Goal: Information Seeking & Learning: Learn about a topic

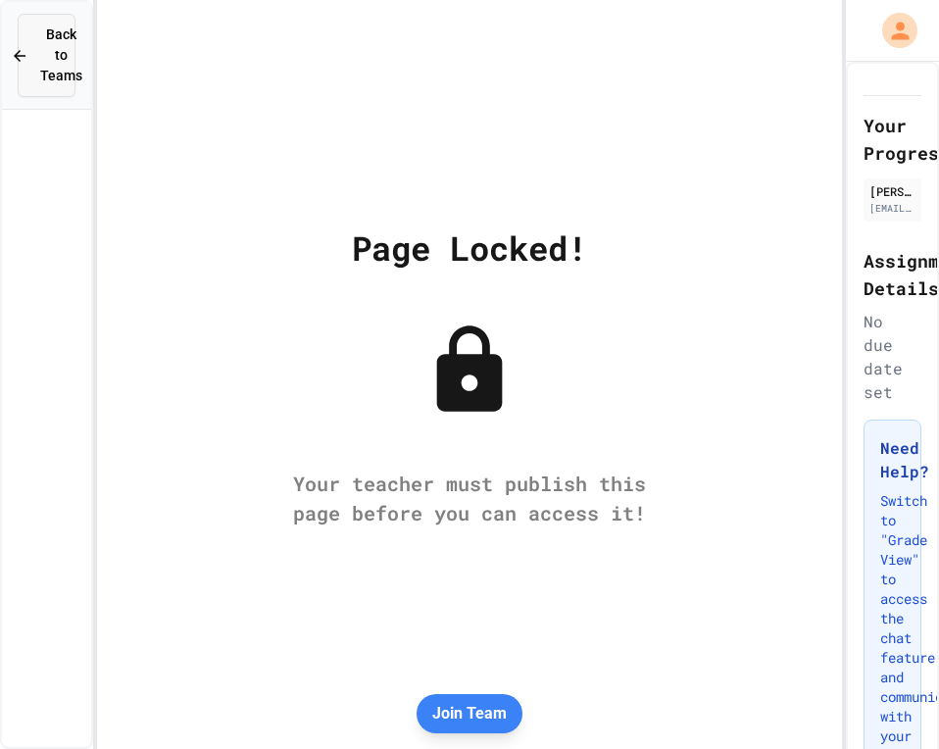
click at [56, 45] on span "Back to Teams" at bounding box center [61, 55] width 42 height 62
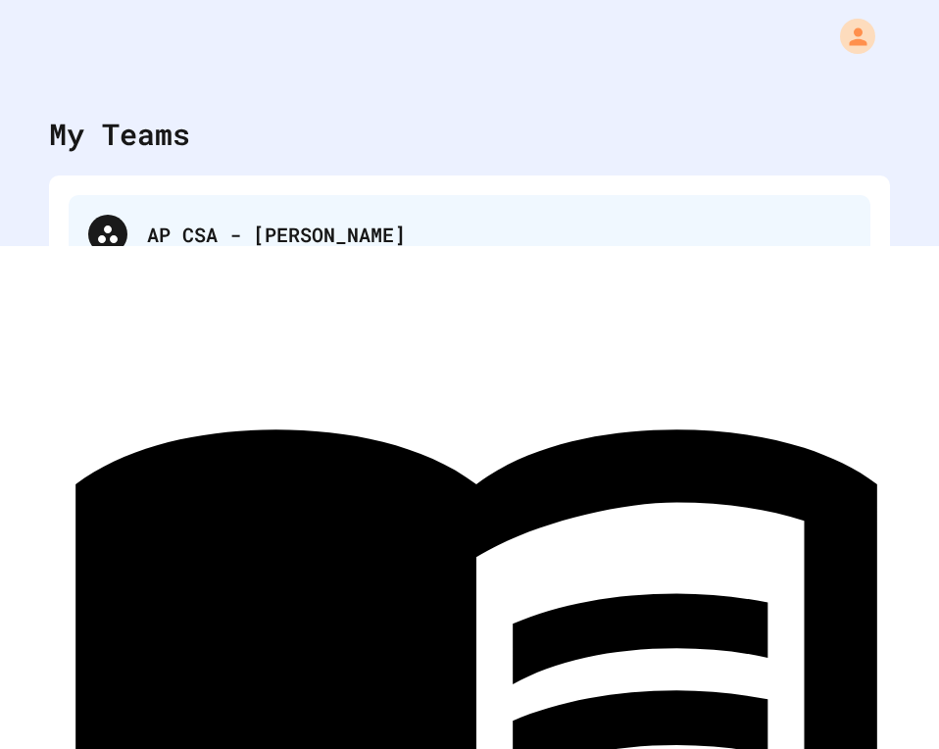
click at [339, 217] on div "AP CSA - [PERSON_NAME]" at bounding box center [469, 234] width 801 height 78
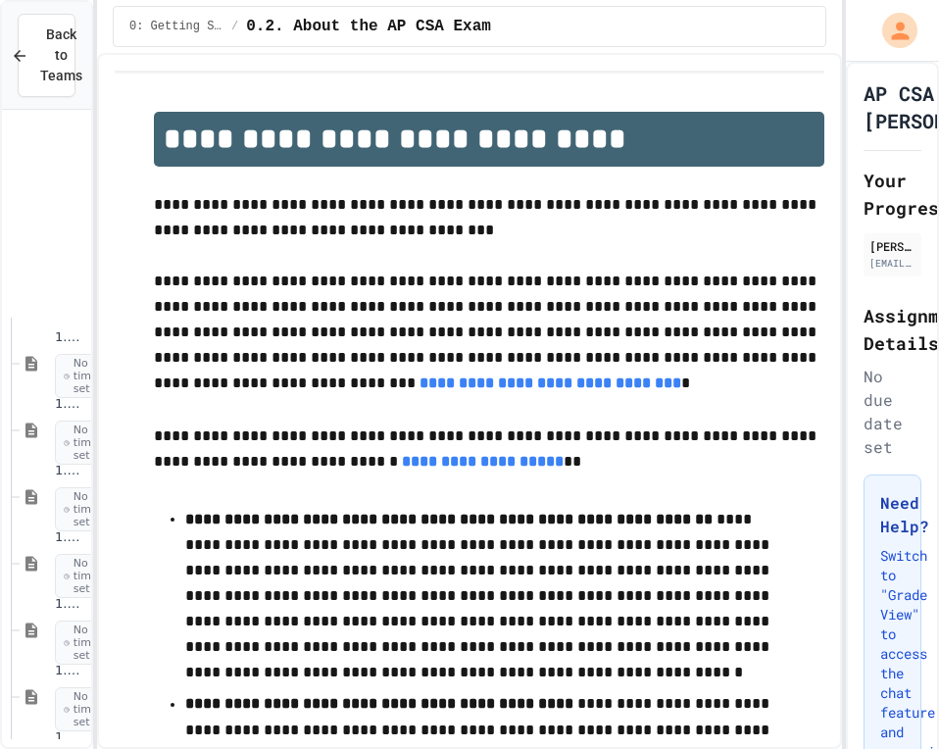
scroll to position [1349, 0]
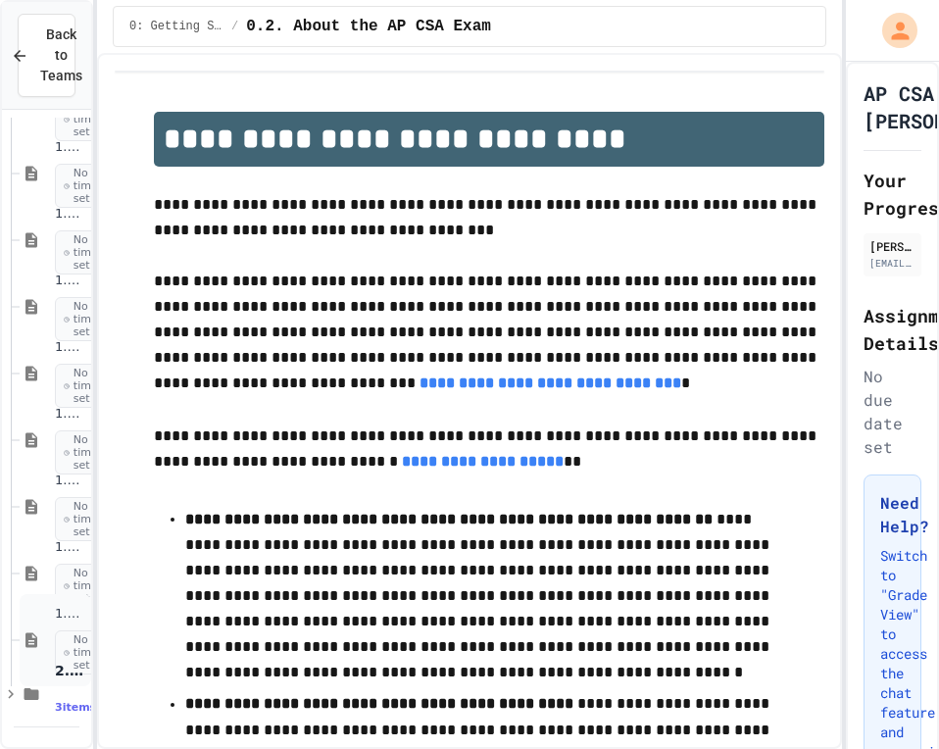
click at [34, 631] on icon at bounding box center [32, 640] width 24 height 18
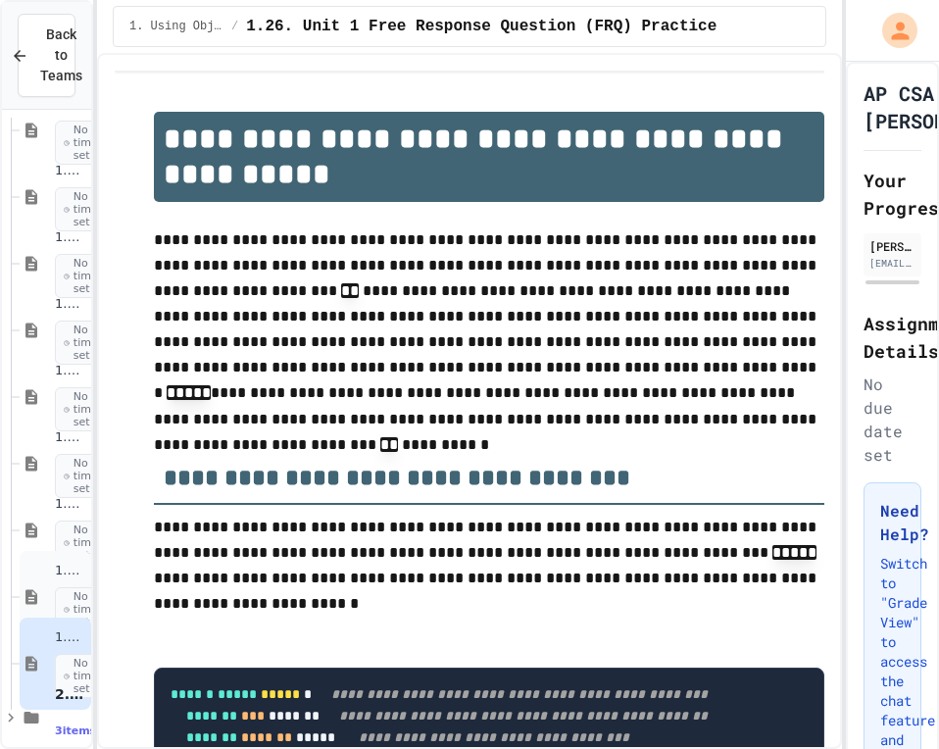
click at [37, 604] on icon at bounding box center [32, 597] width 24 height 18
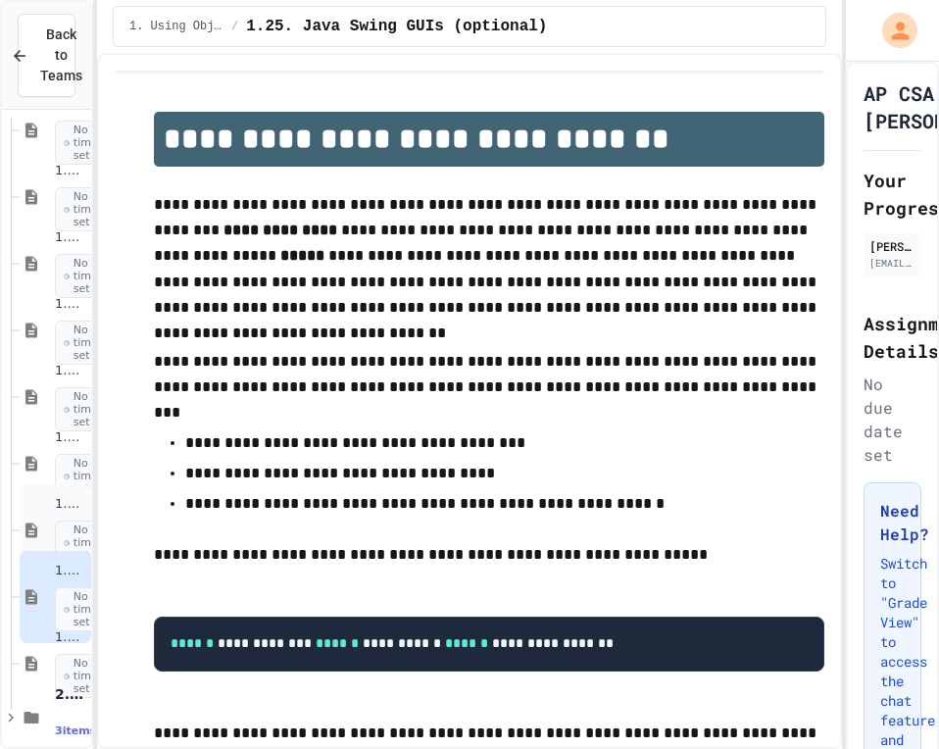
click at [40, 526] on icon at bounding box center [32, 530] width 24 height 18
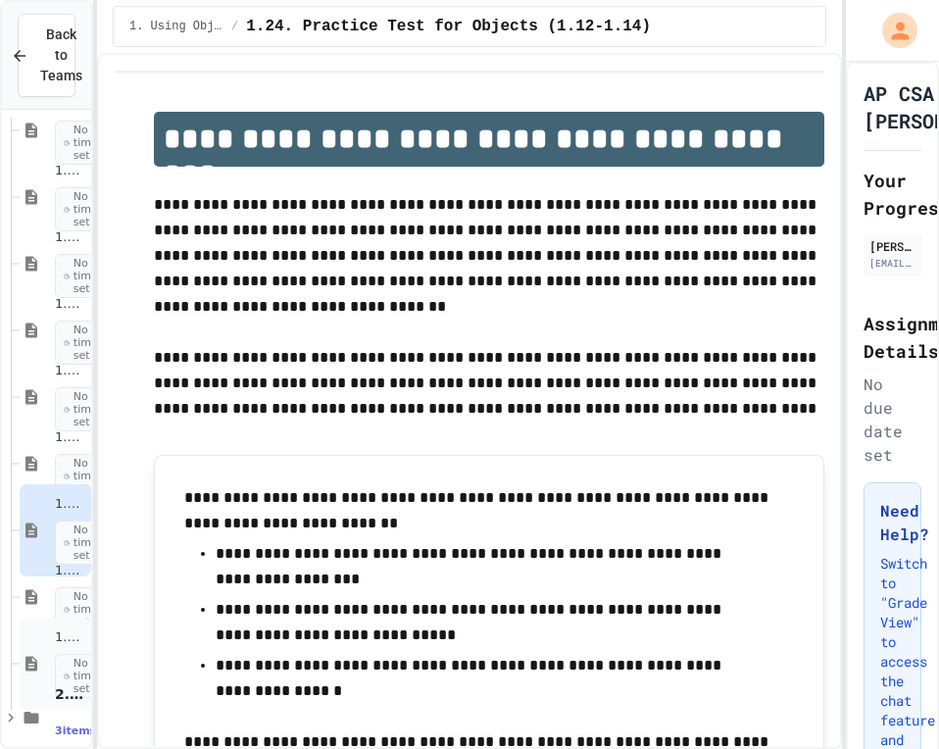
click at [62, 679] on span "No time set" at bounding box center [84, 675] width 58 height 45
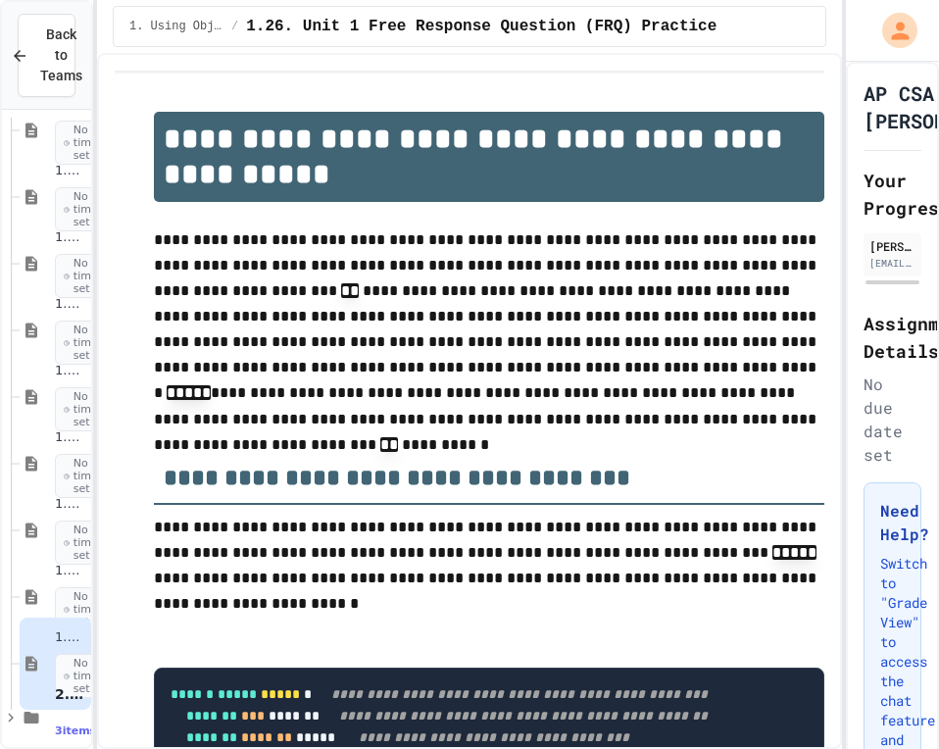
scroll to position [1349, 0]
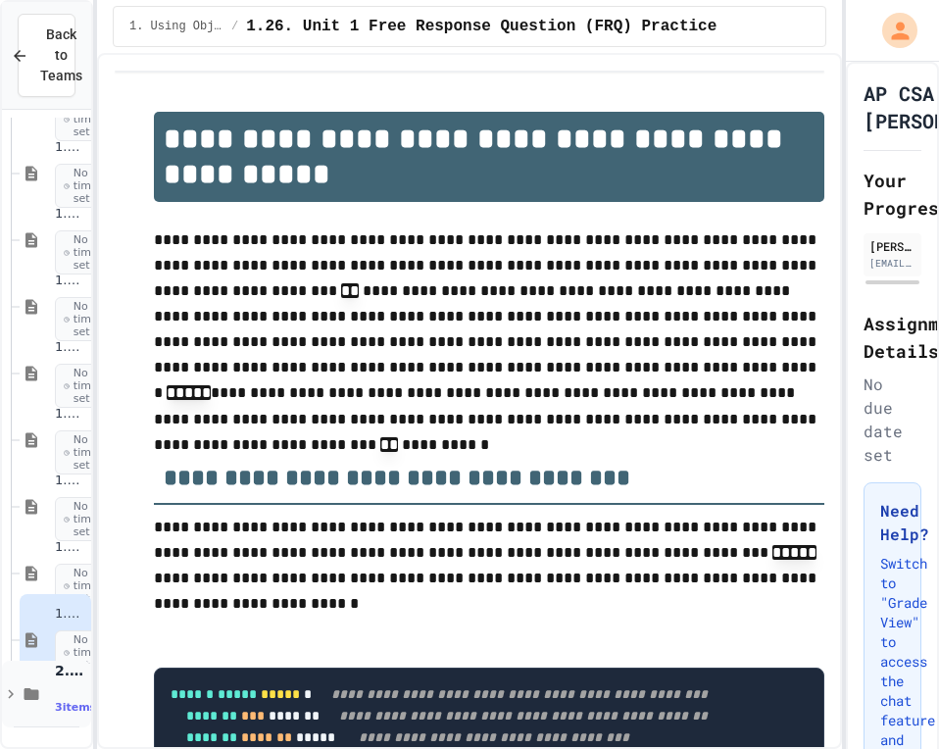
click at [29, 688] on icon at bounding box center [31, 694] width 15 height 12
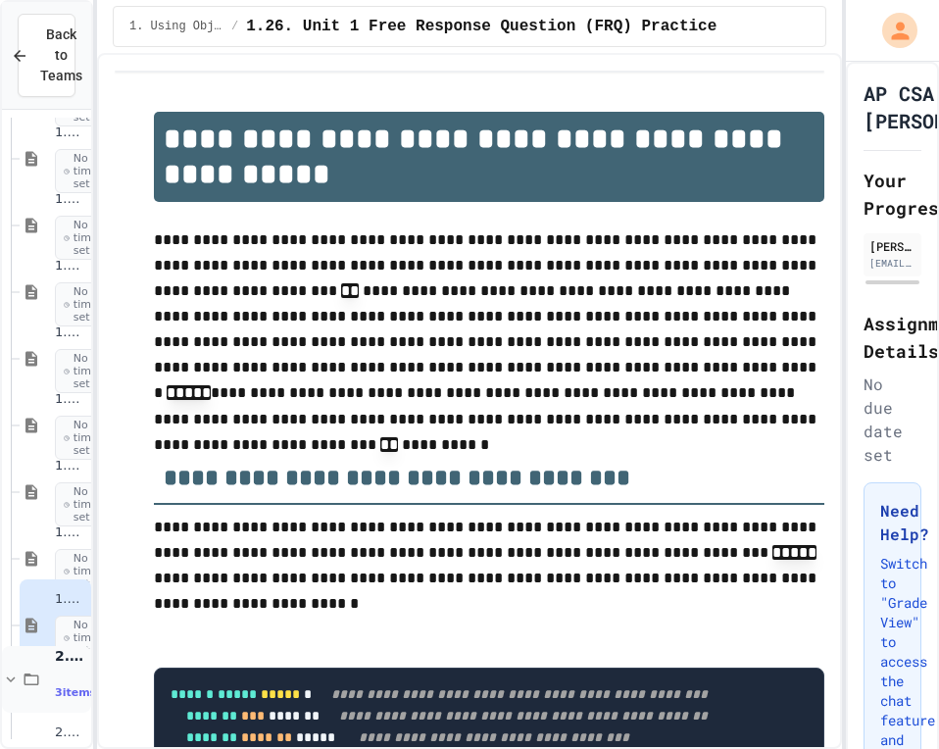
click at [56, 657] on span "2. Selection and Iteration" at bounding box center [71, 656] width 32 height 18
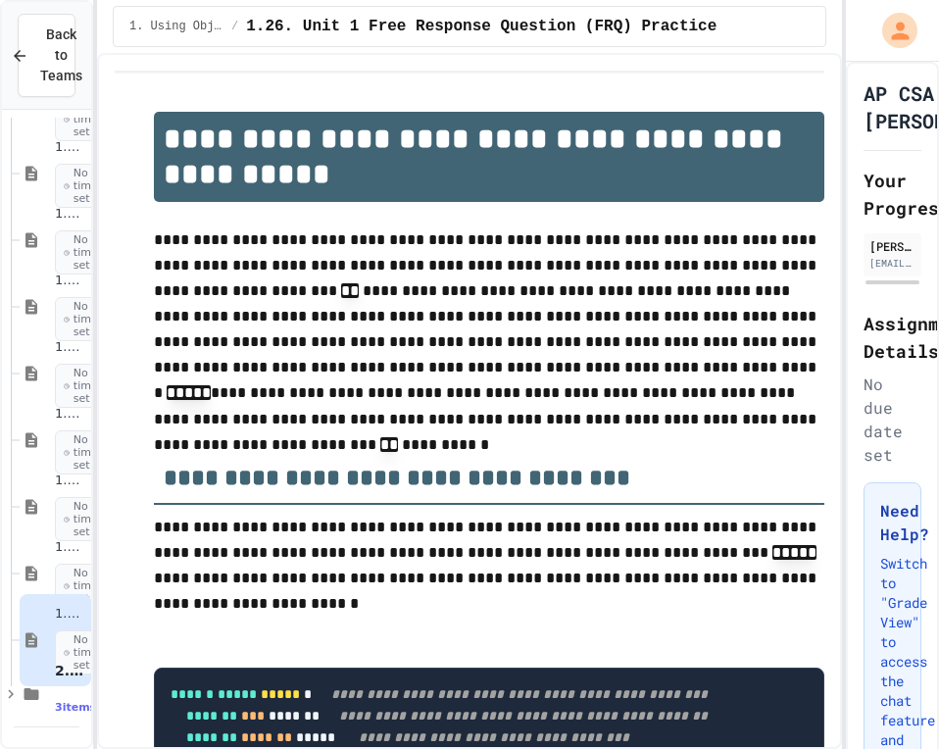
click at [55, 641] on span "No time set" at bounding box center [84, 652] width 58 height 45
click at [52, 664] on div "2. Selection and Iteration 3 items • No time set" at bounding box center [46, 693] width 89 height 67
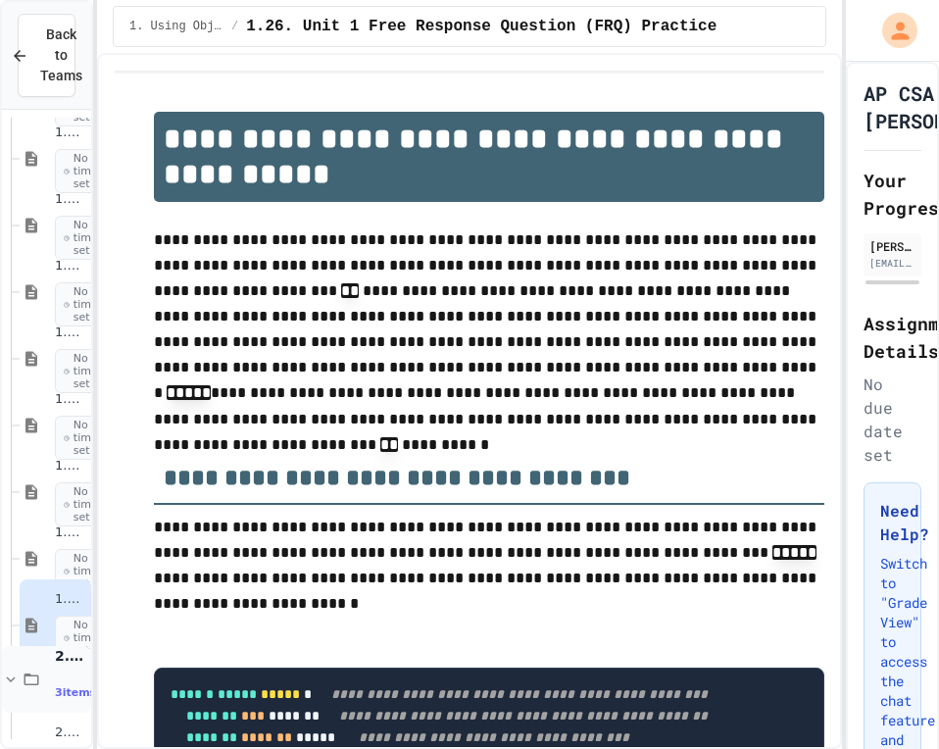
click at [25, 684] on icon at bounding box center [31, 679] width 15 height 12
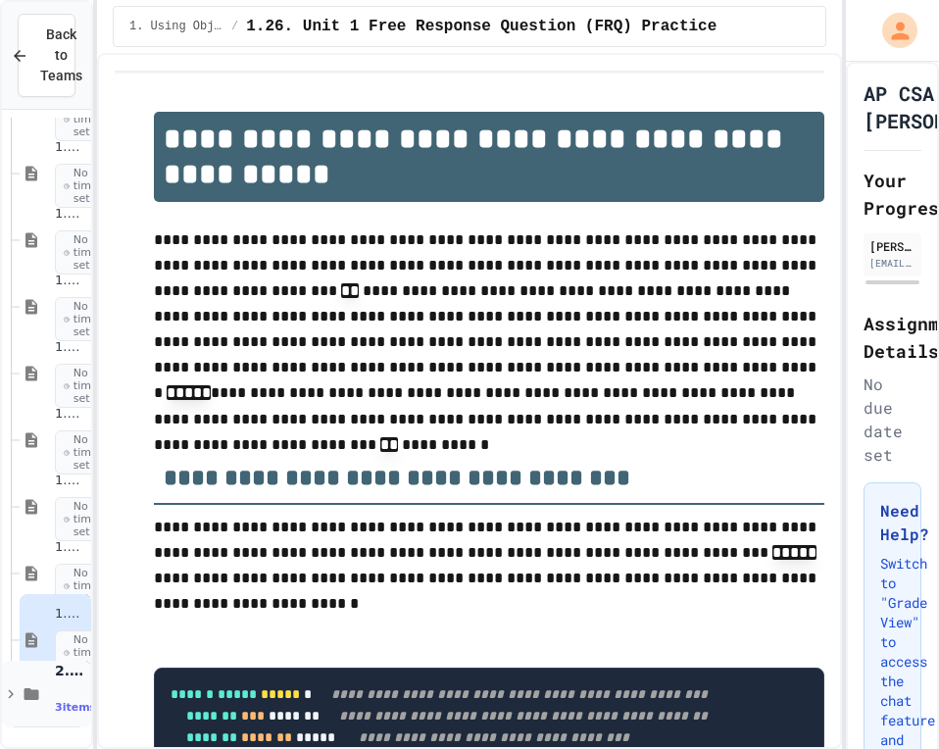
click at [25, 688] on icon at bounding box center [31, 694] width 15 height 12
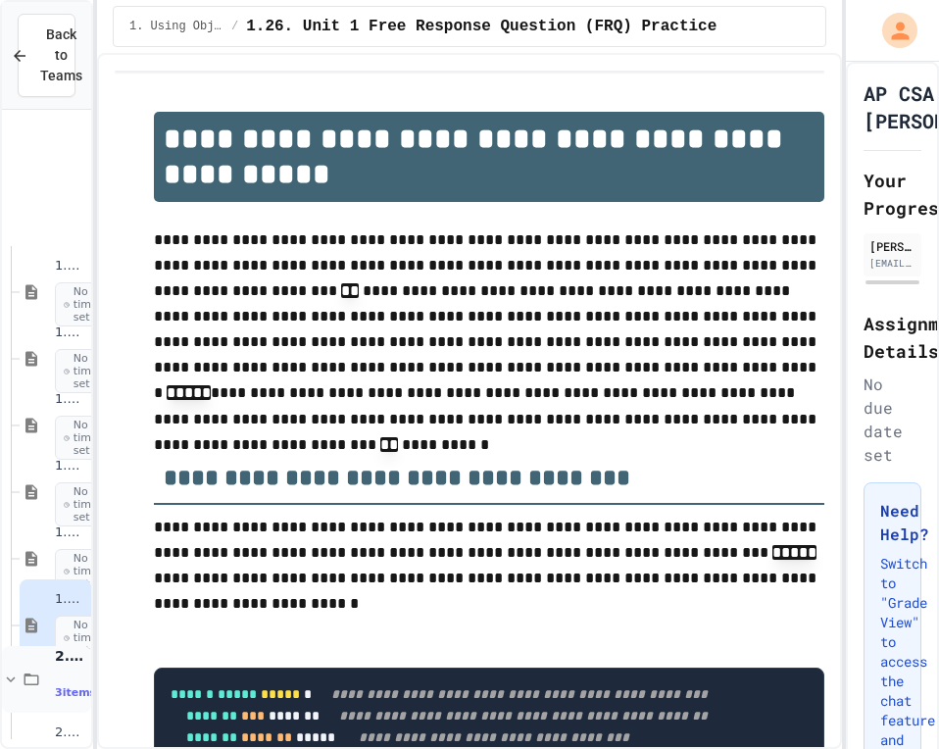
scroll to position [1563, 0]
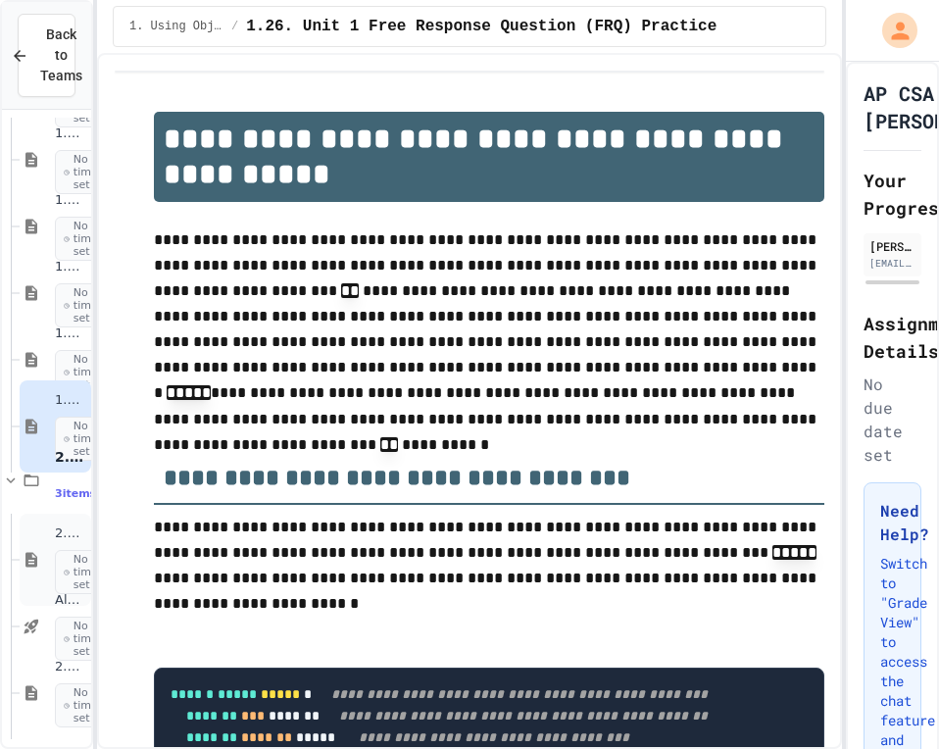
click at [58, 529] on div "2.1. Algorithms with Selection and Repetition No time set" at bounding box center [71, 559] width 32 height 69
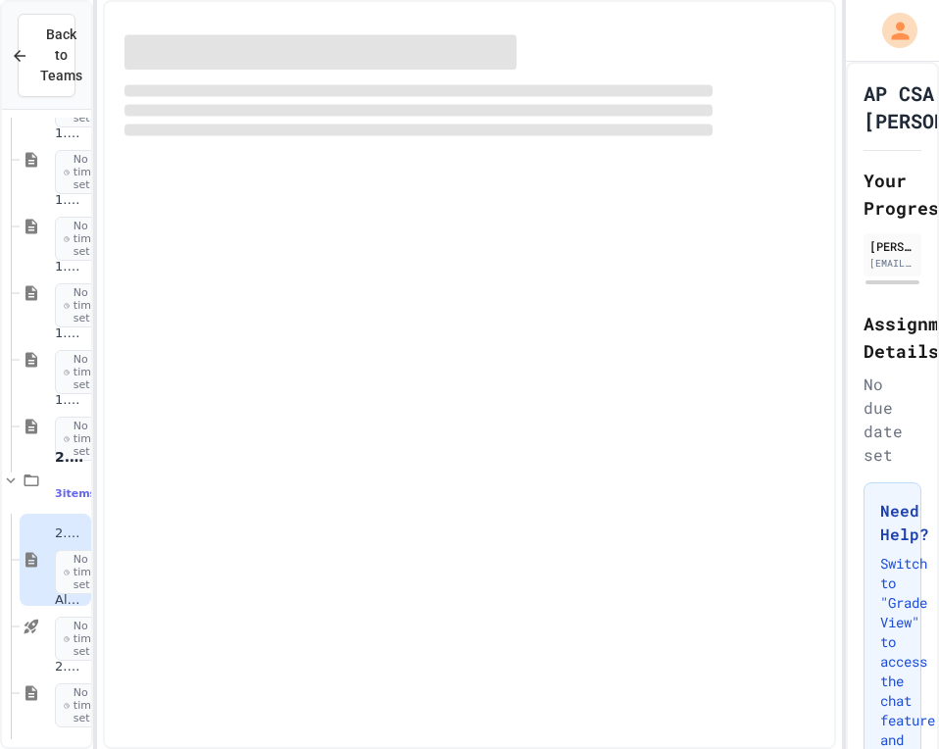
scroll to position [1511, 0]
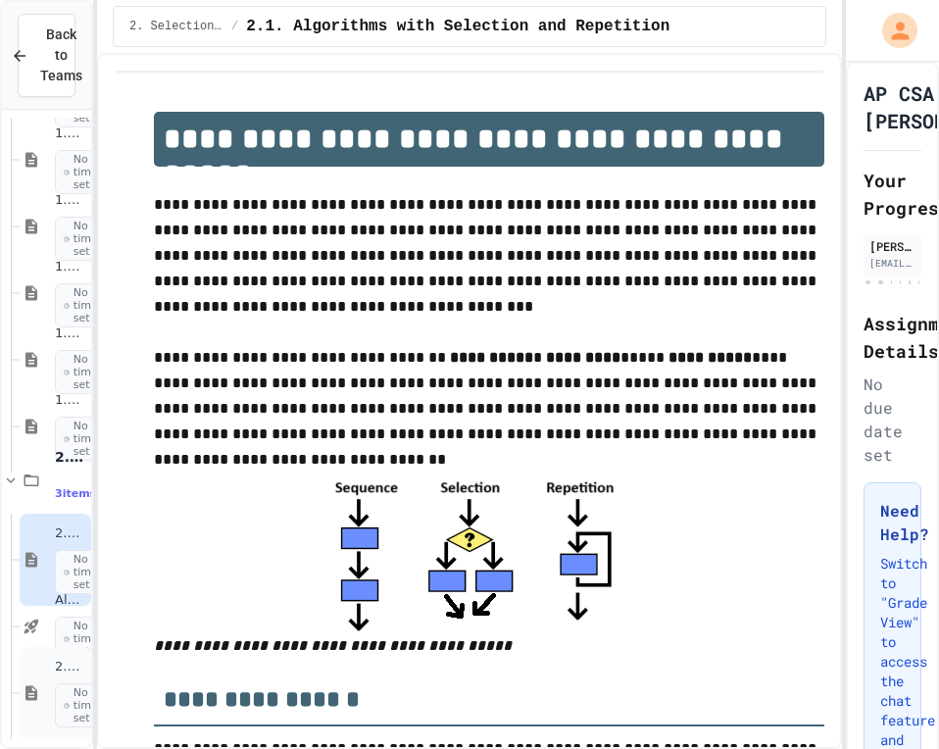
click at [36, 686] on icon at bounding box center [31, 693] width 12 height 15
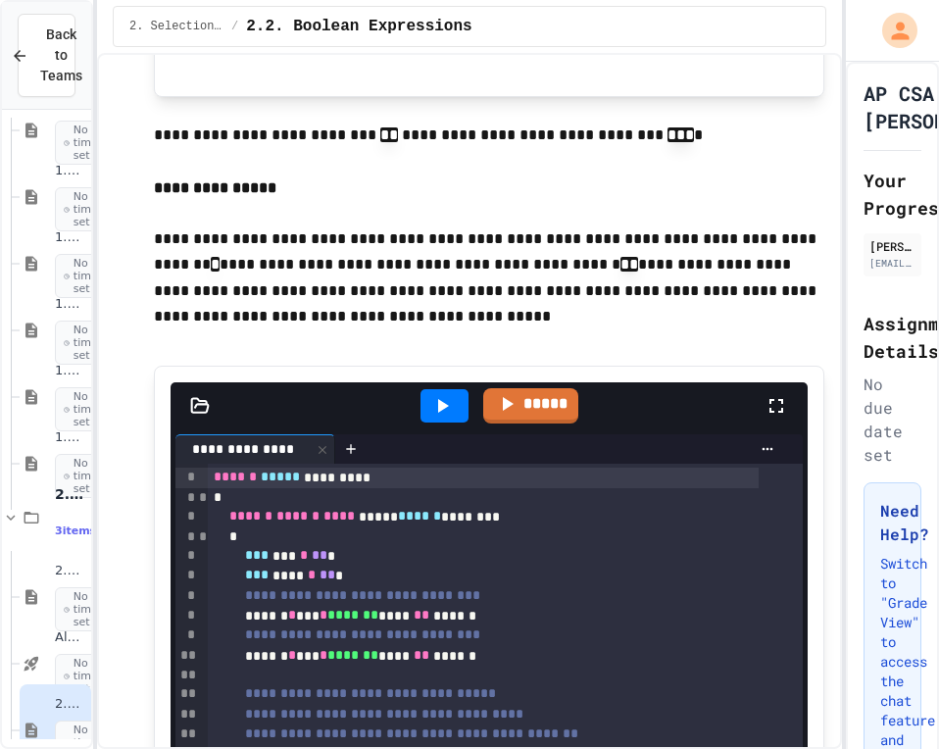
scroll to position [1078, 0]
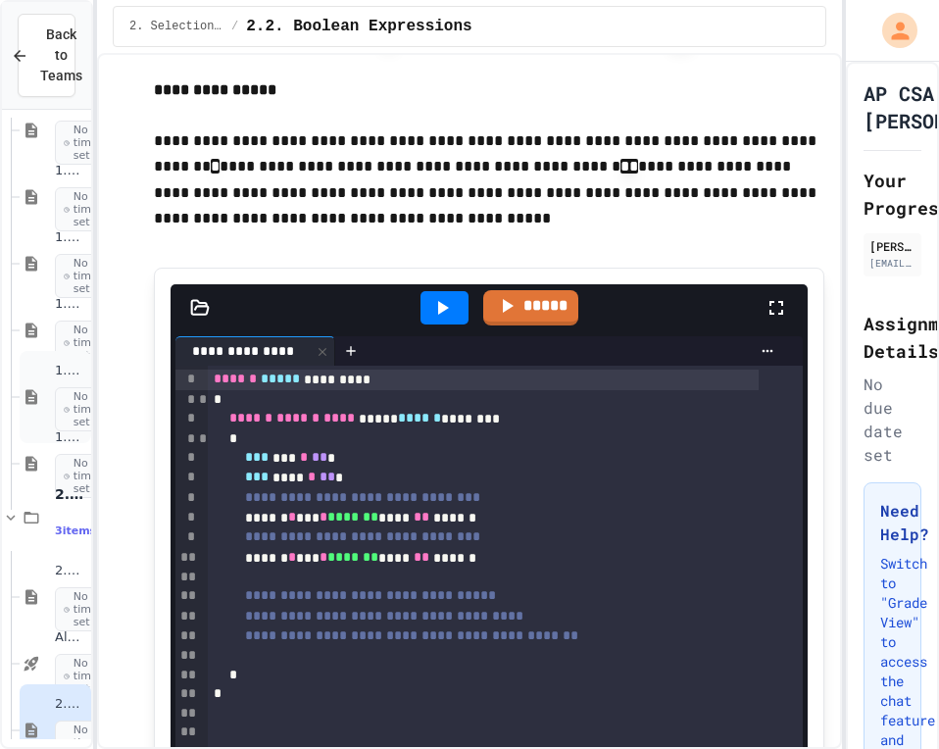
click at [58, 393] on span "No time set" at bounding box center [84, 409] width 58 height 45
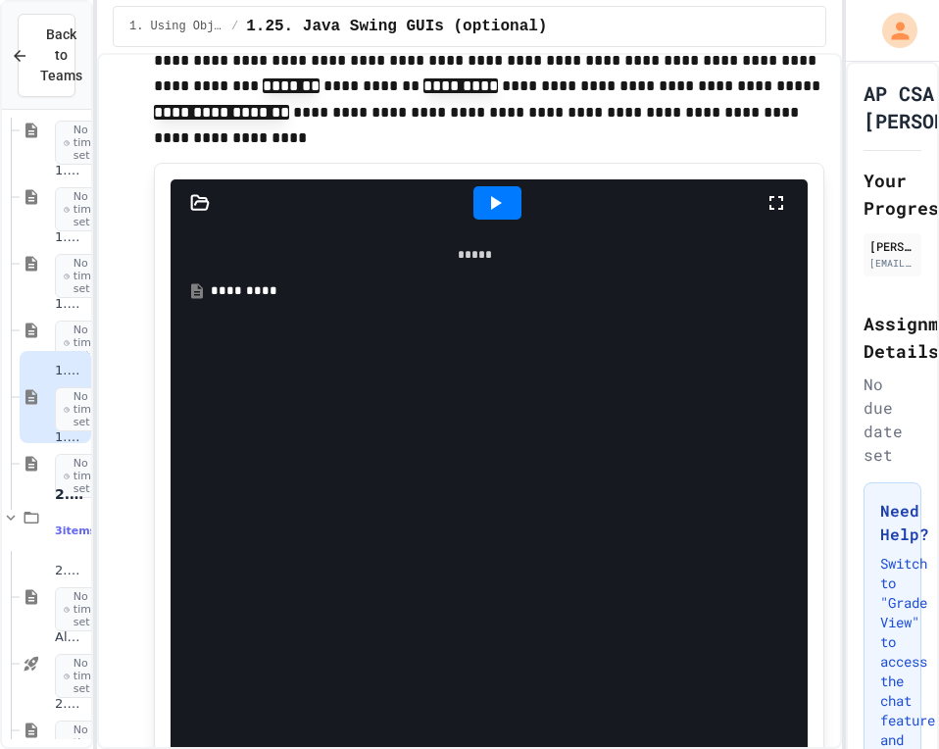
scroll to position [1375, 0]
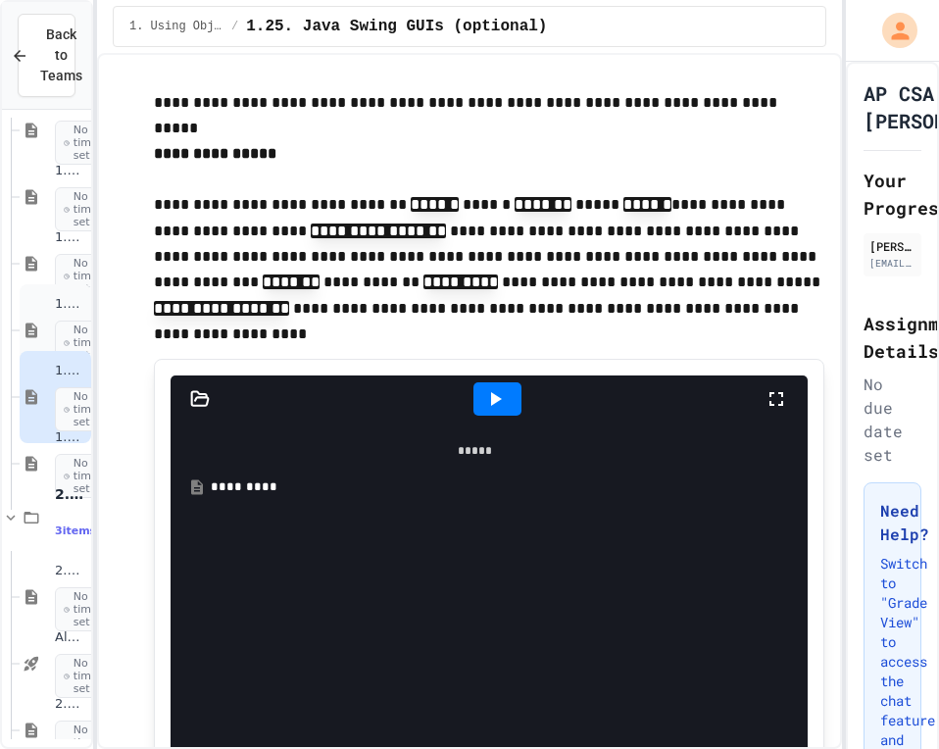
click at [49, 297] on div "1.24. Practice Test for Objects (1.12-1.14) No time set" at bounding box center [56, 330] width 72 height 92
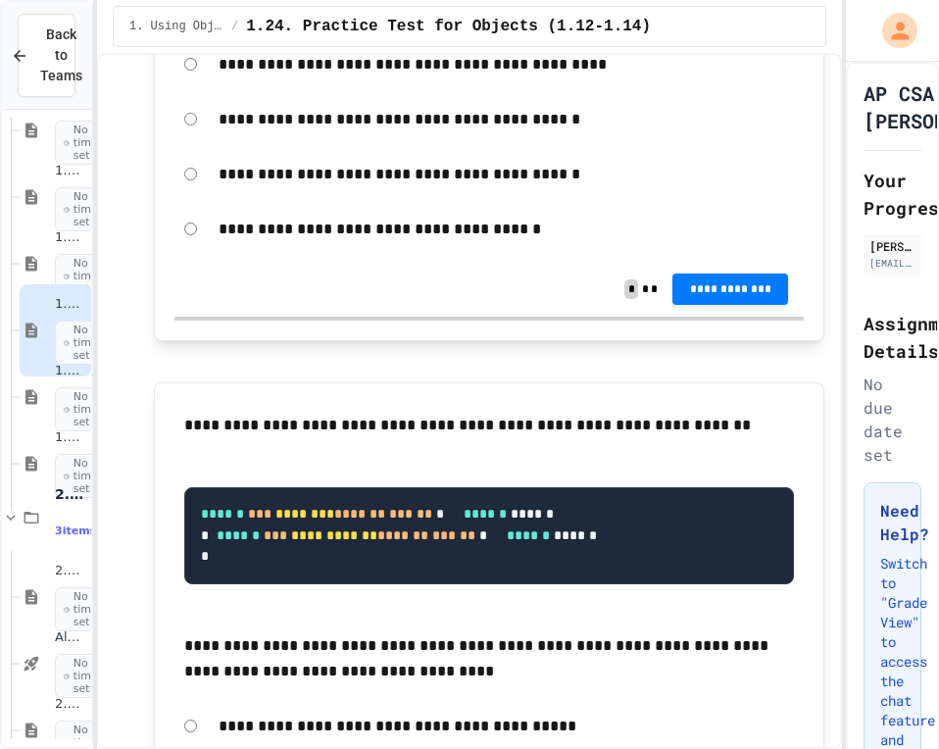
scroll to position [7838, 0]
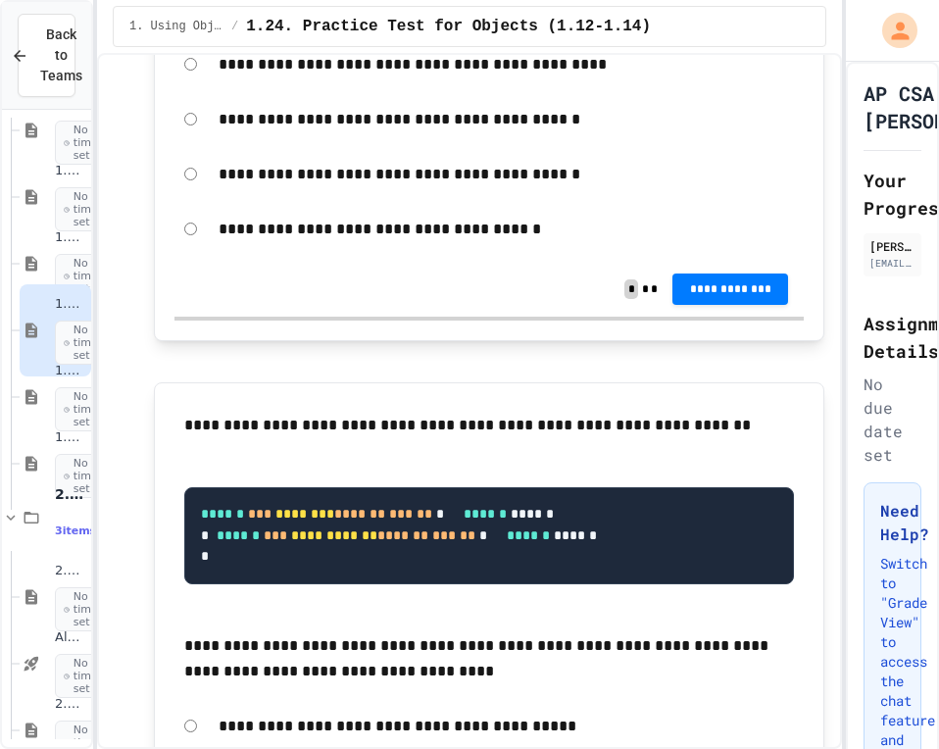
scroll to position [8034, 0]
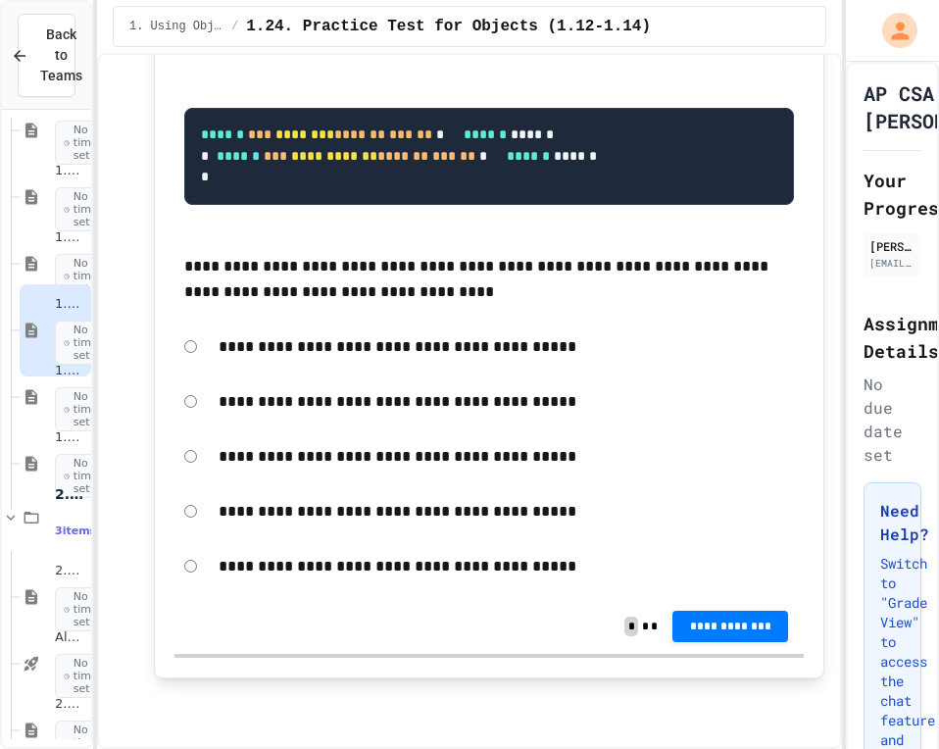
scroll to position [8720, 0]
drag, startPoint x: 438, startPoint y: 224, endPoint x: 389, endPoint y: 216, distance: 49.8
drag, startPoint x: 333, startPoint y: 335, endPoint x: 295, endPoint y: 345, distance: 39.4
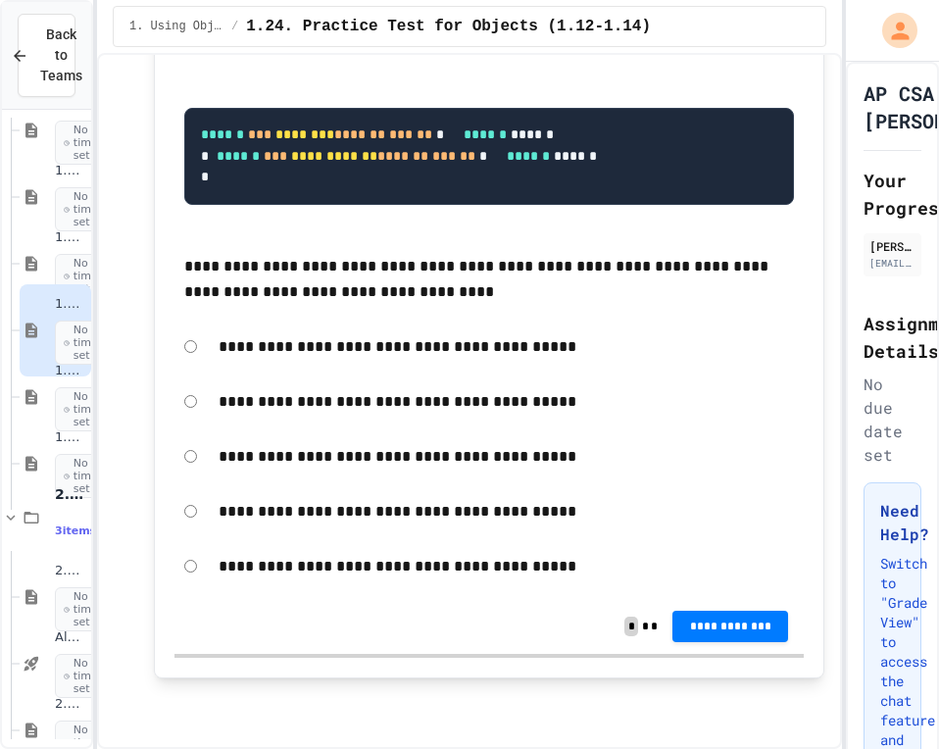
scroll to position [8813, 0]
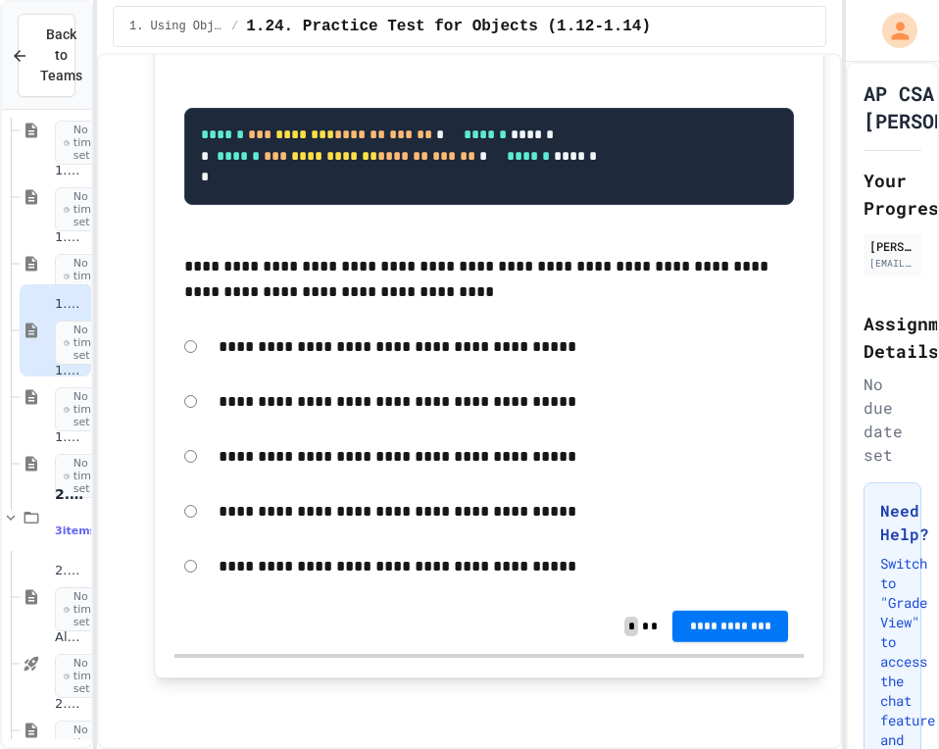
click at [672, 623] on button "**********" at bounding box center [730, 625] width 116 height 31
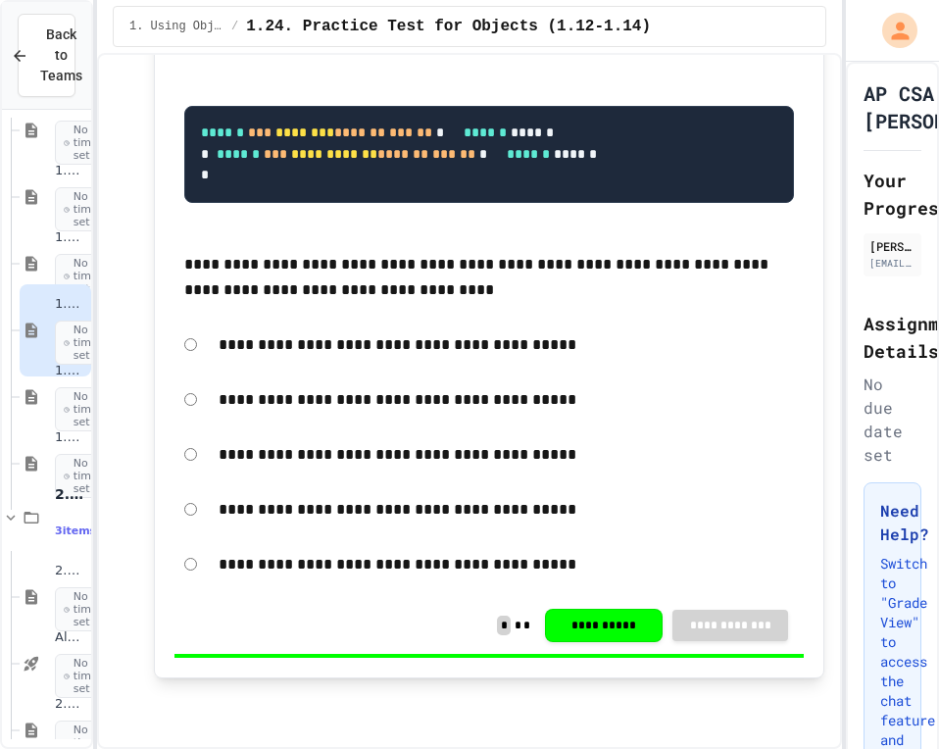
click at [62, 271] on span "No time set" at bounding box center [84, 276] width 58 height 45
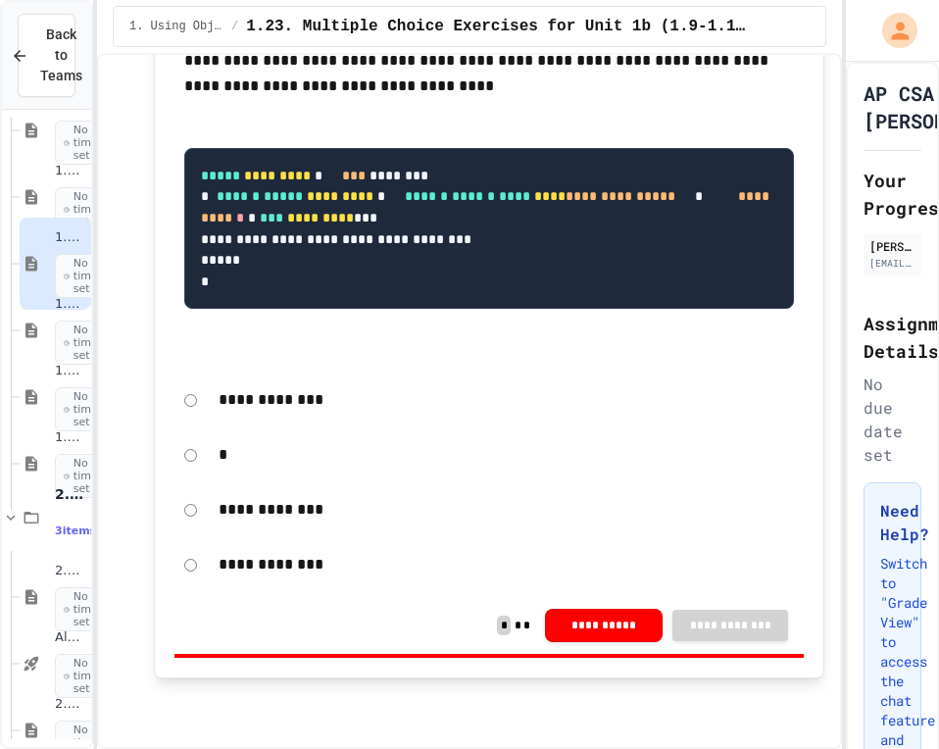
scroll to position [16638, 0]
click at [50, 346] on div "1.24. Practice Test for Objects (1.12-1.14) No time set" at bounding box center [56, 330] width 72 height 92
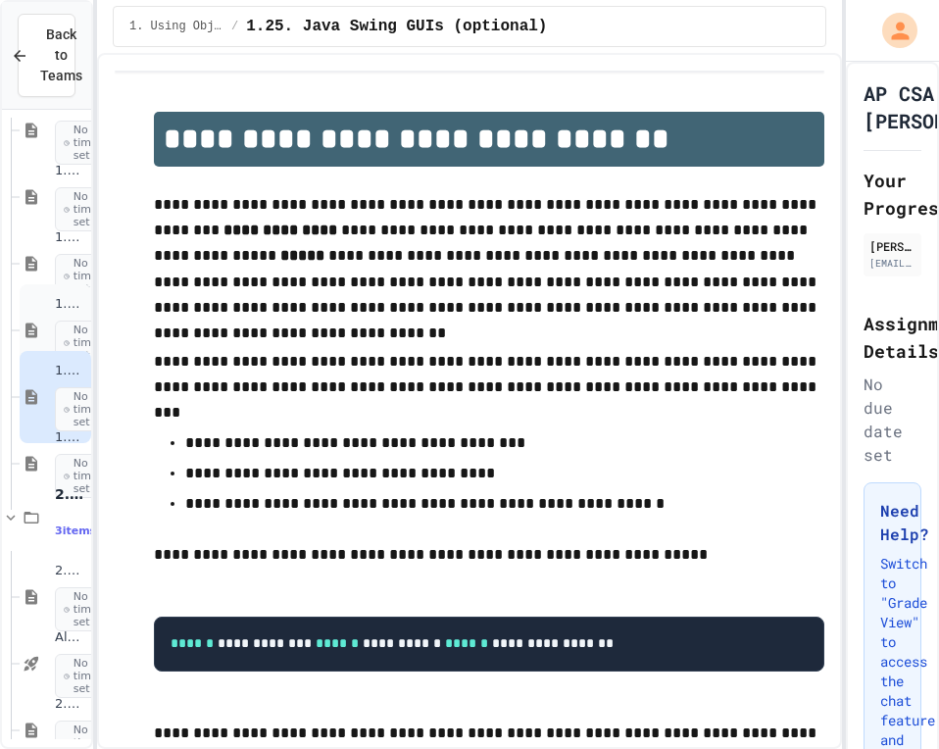
click at [43, 336] on div "1.24. Practice Test for Objects (1.12-1.14) No time set" at bounding box center [56, 330] width 72 height 92
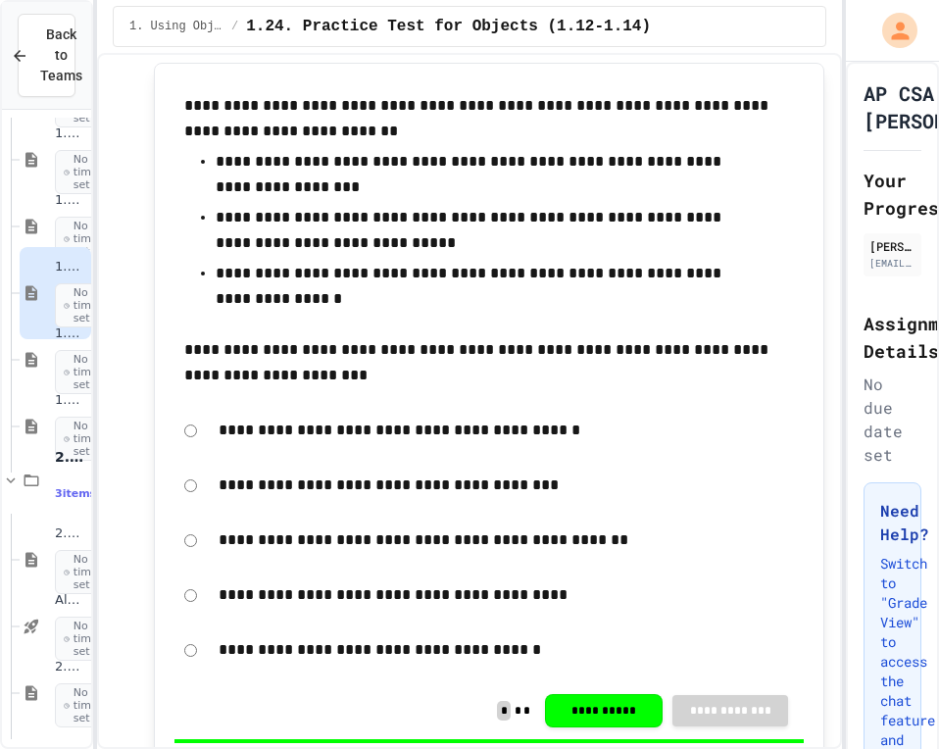
scroll to position [490, 0]
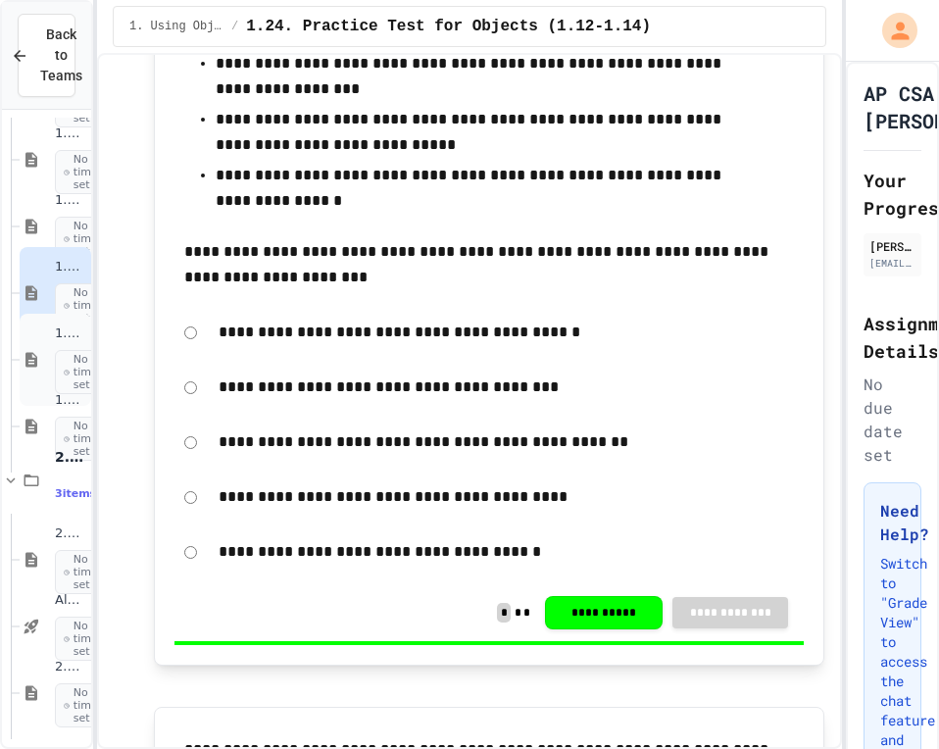
click at [25, 360] on div "1.25. Java Swing GUIs (optional) No time set" at bounding box center [56, 360] width 72 height 92
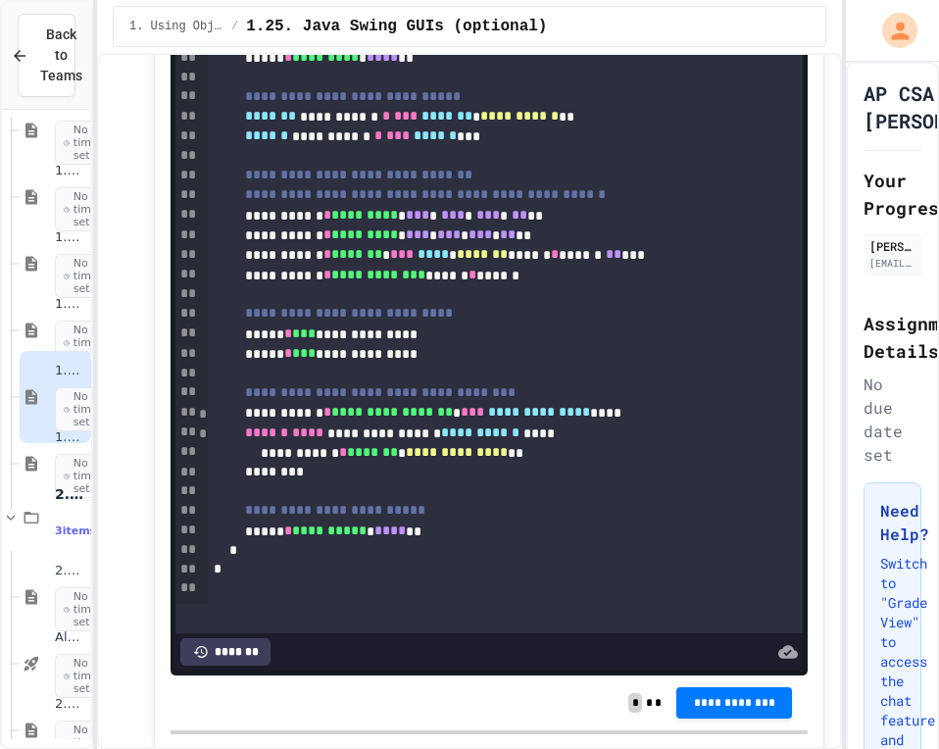
scroll to position [23, 0]
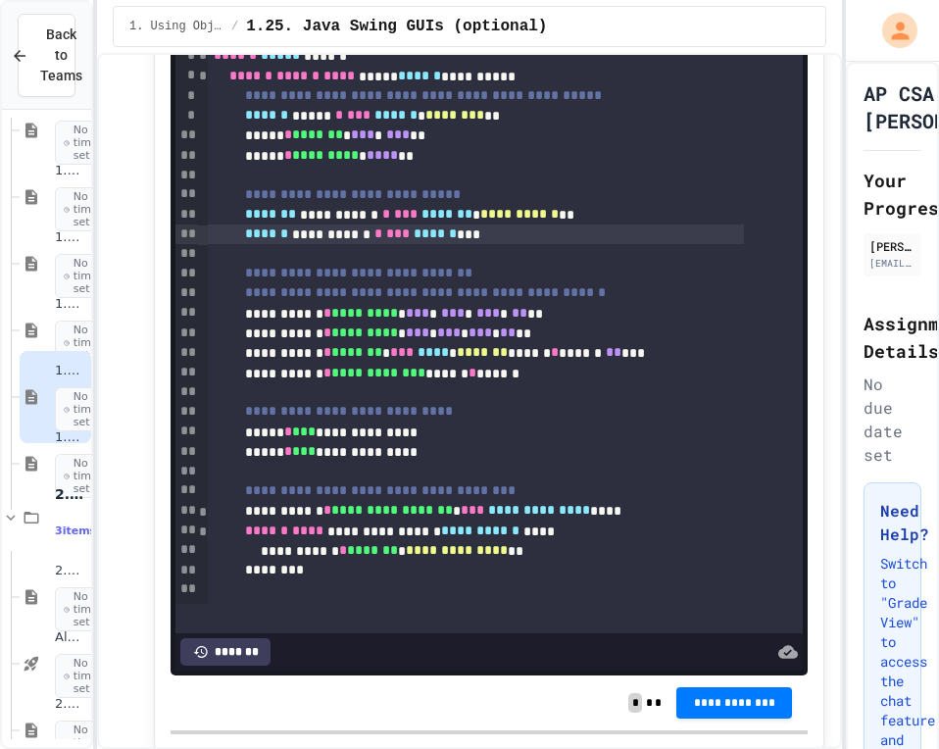
click at [539, 244] on div "**********" at bounding box center [476, 234] width 536 height 20
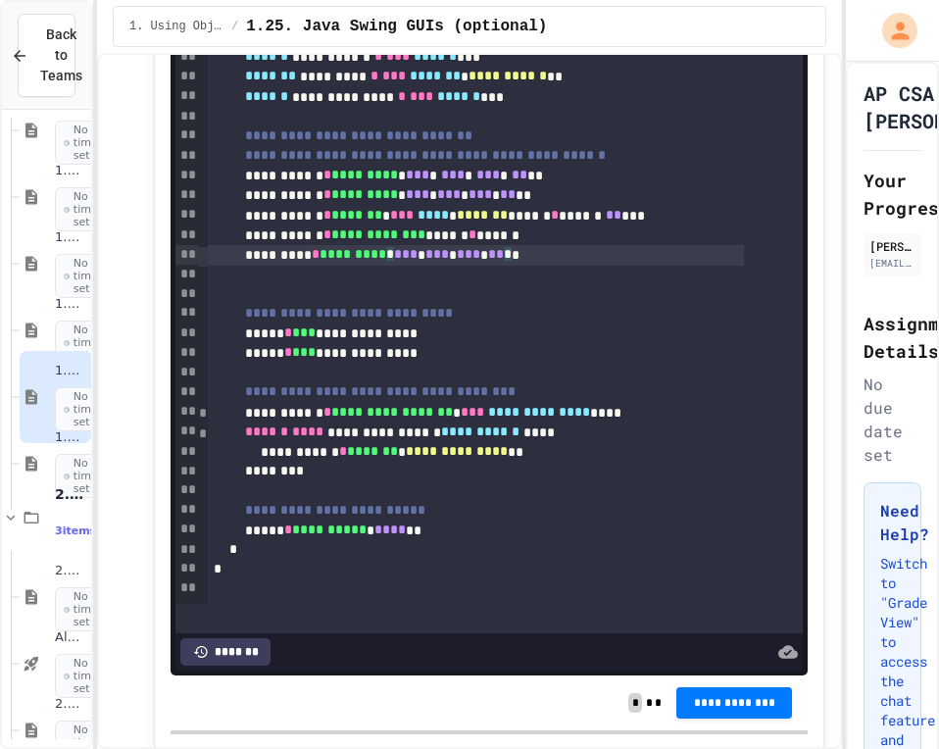
scroll to position [102, 0]
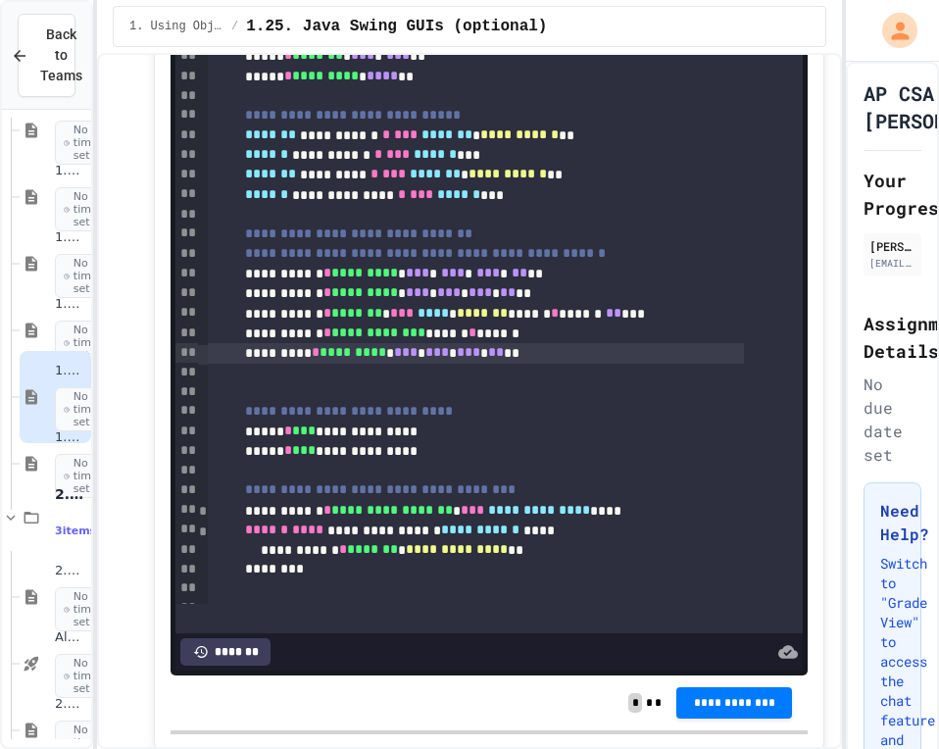
click at [570, 362] on div "********* * ********* * *** * *** * *** * ** **" at bounding box center [476, 353] width 536 height 20
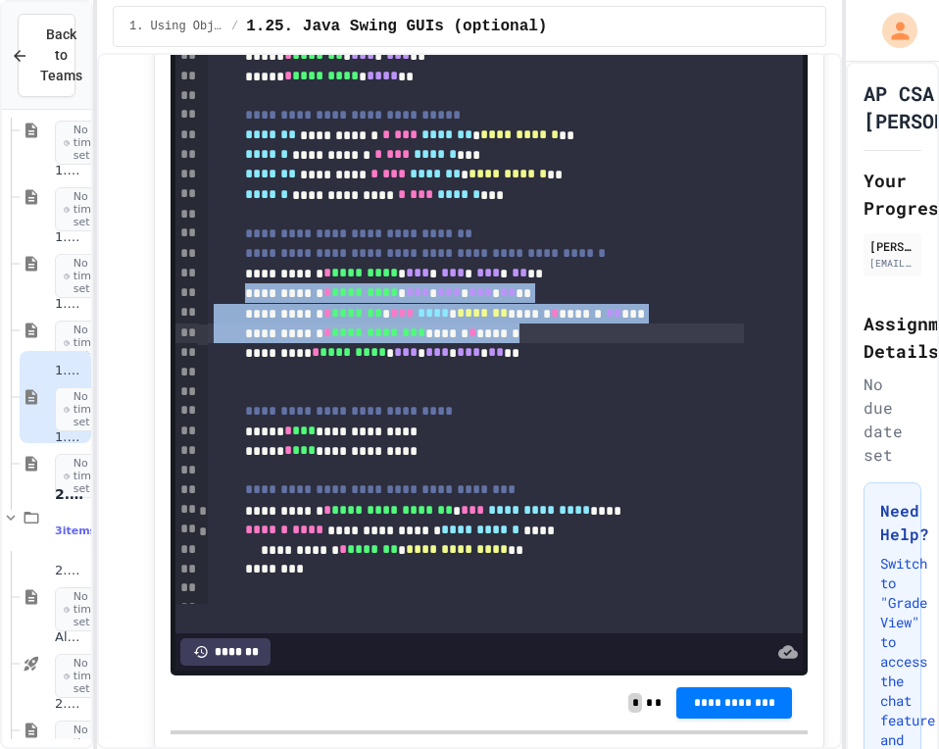
drag, startPoint x: 274, startPoint y: 377, endPoint x: 563, endPoint y: 410, distance: 290.8
click at [563, 410] on div "**********" at bounding box center [483, 282] width 551 height 835
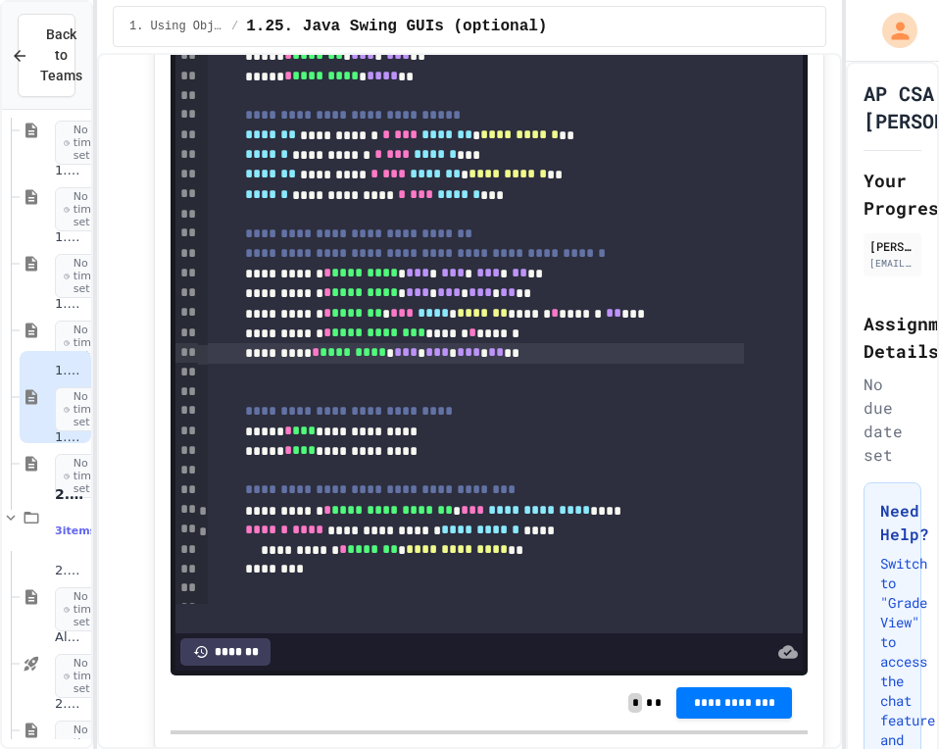
click at [575, 362] on div "********* * ********* * *** * *** * *** * ** **" at bounding box center [476, 353] width 536 height 20
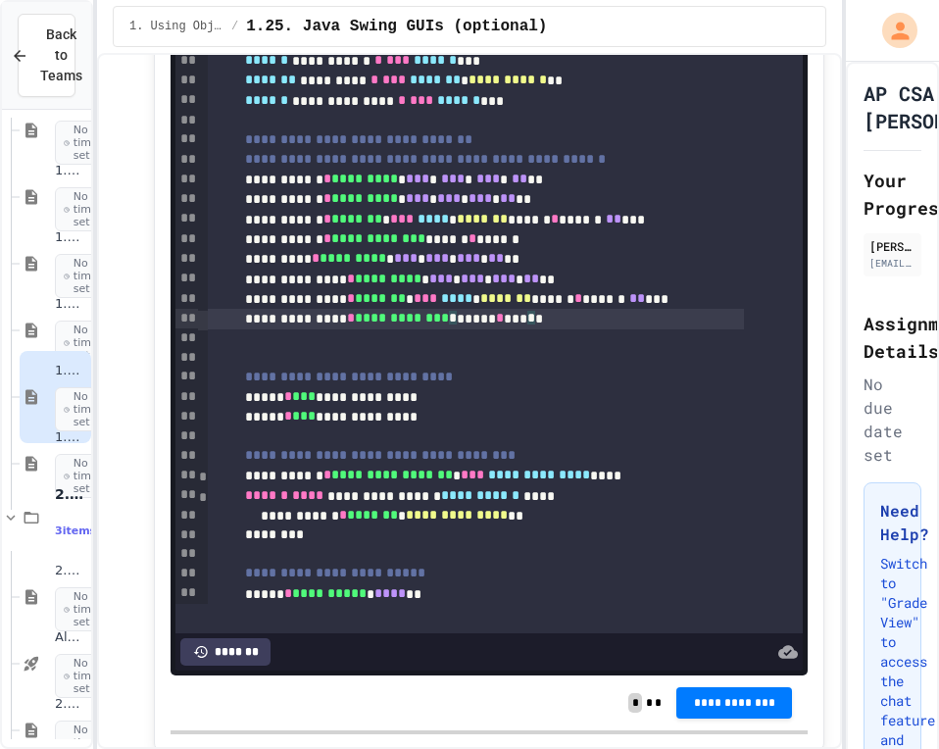
scroll to position [260, 0]
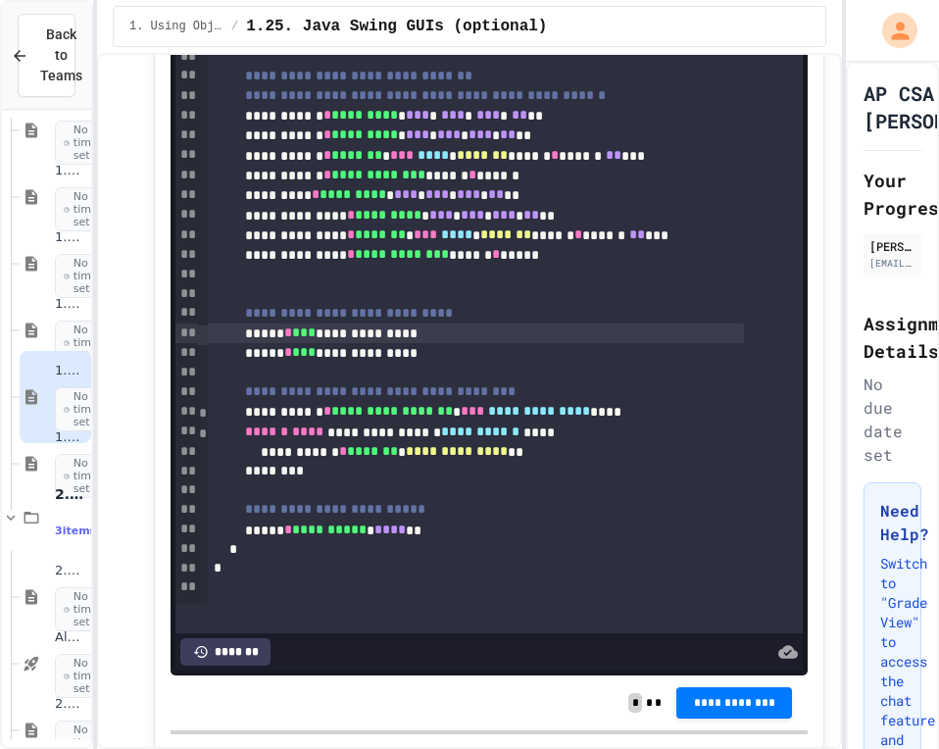
click at [474, 343] on div "**********" at bounding box center [476, 333] width 536 height 20
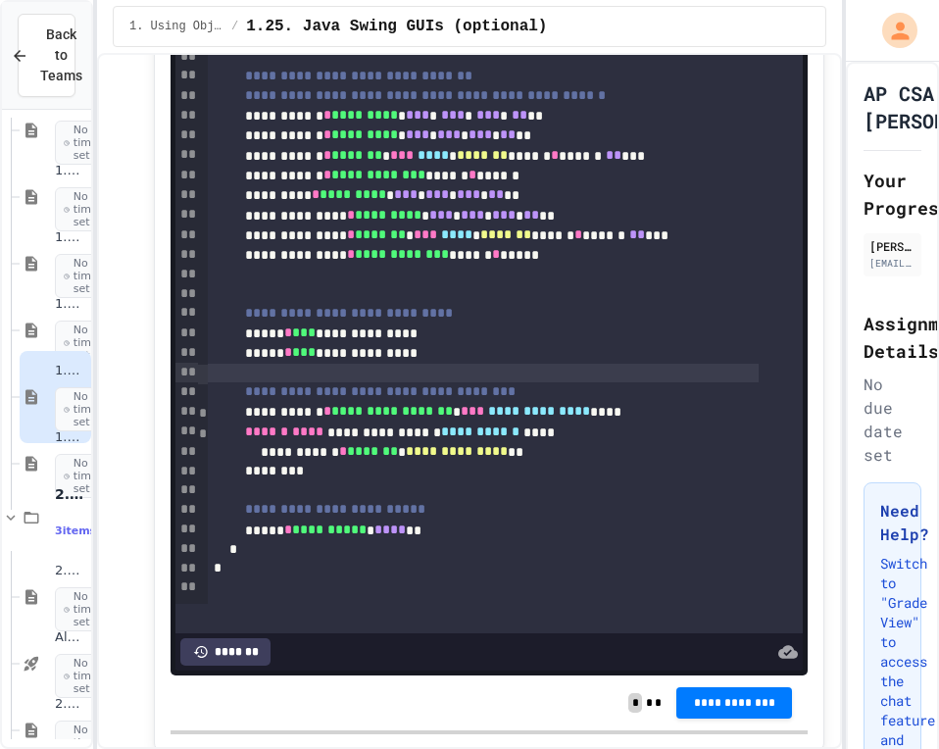
click at [467, 383] on div at bounding box center [483, 373] width 551 height 20
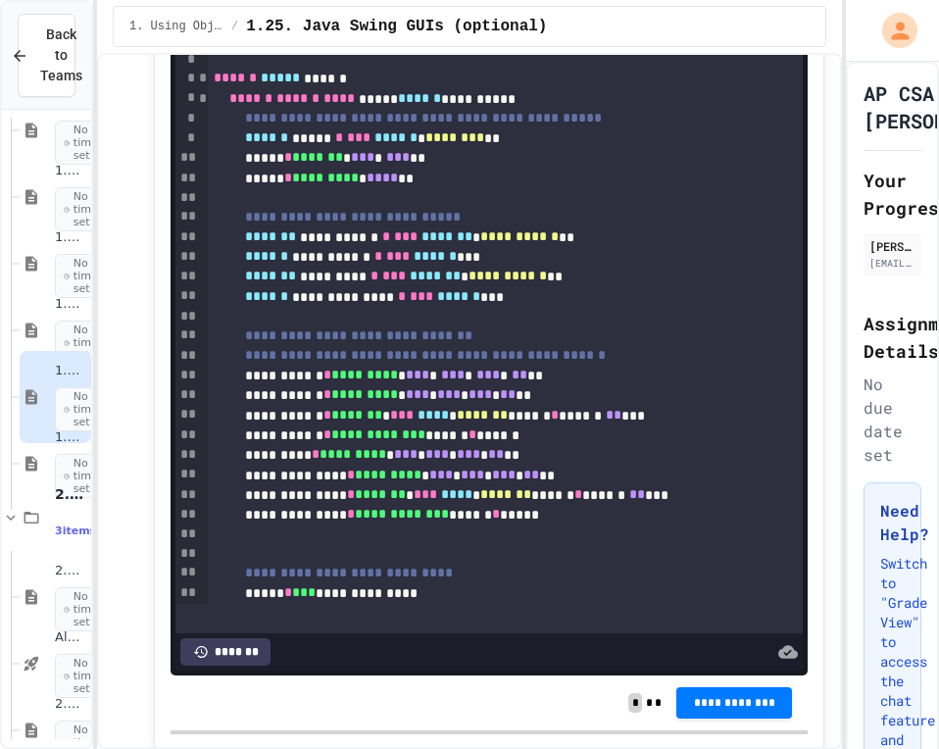
scroll to position [1570, 0]
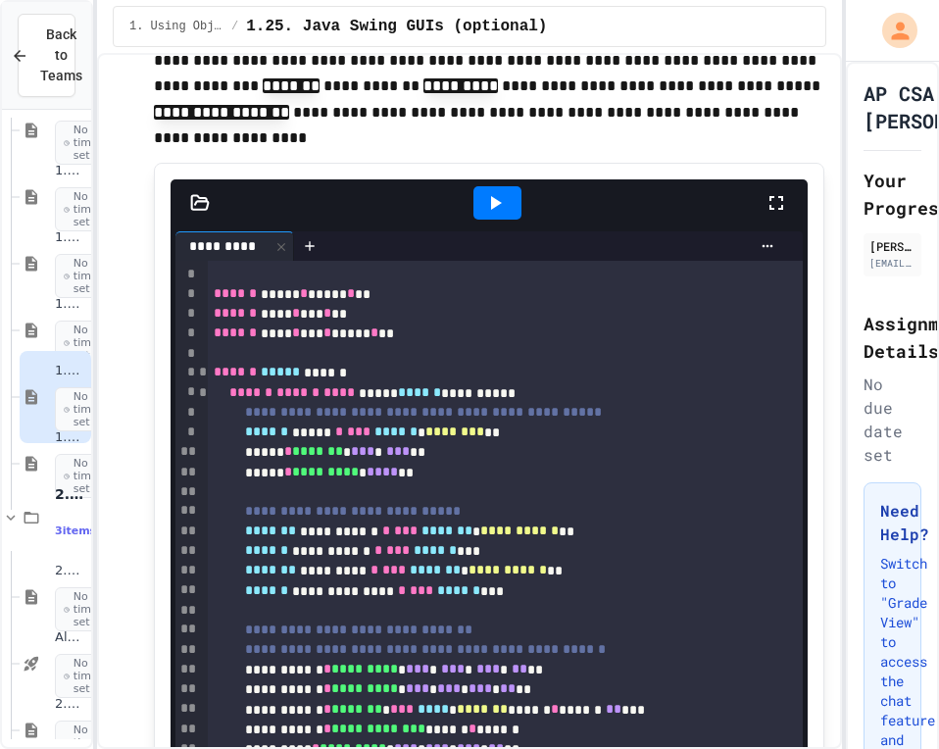
click at [498, 215] on icon at bounding box center [495, 203] width 24 height 24
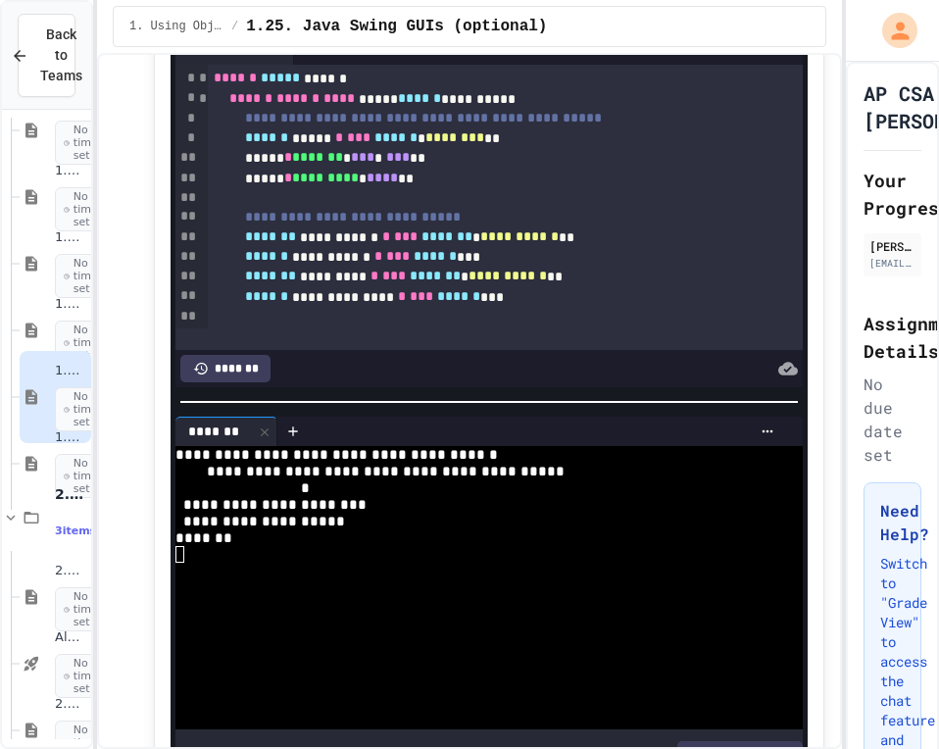
scroll to position [0, 0]
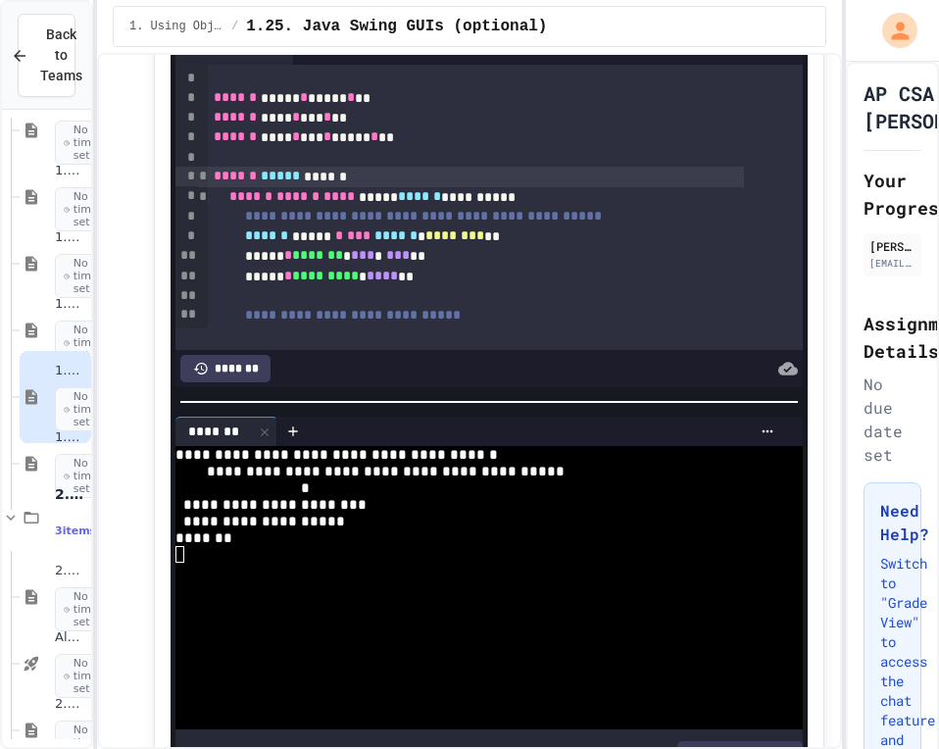
click at [342, 186] on div "****** ***** ******" at bounding box center [476, 177] width 536 height 20
click at [483, 19] on icon at bounding box center [495, 7] width 24 height 24
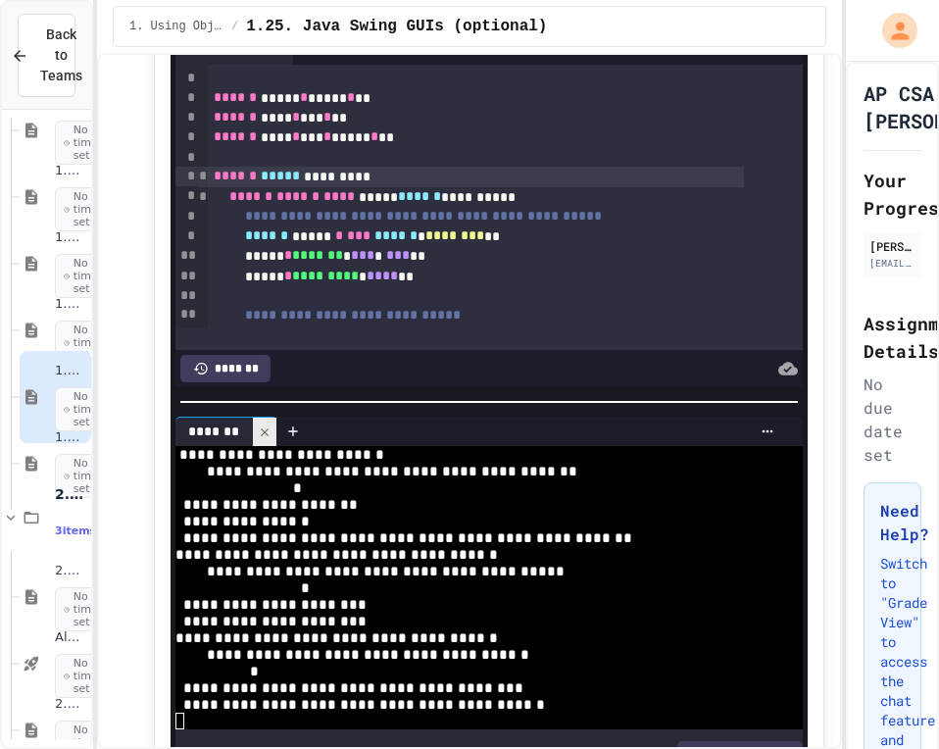
scroll to position [600, 0]
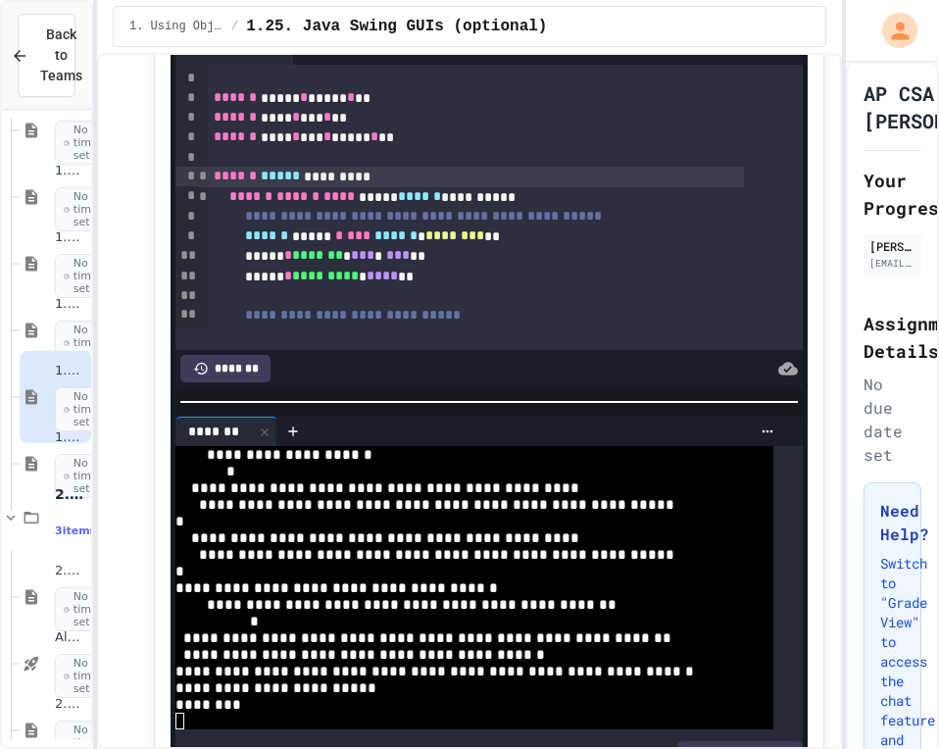
click at [364, 168] on div at bounding box center [483, 158] width 551 height 20
click at [365, 186] on div "****** ***** *********" at bounding box center [476, 177] width 536 height 20
click at [483, 19] on icon at bounding box center [495, 7] width 24 height 24
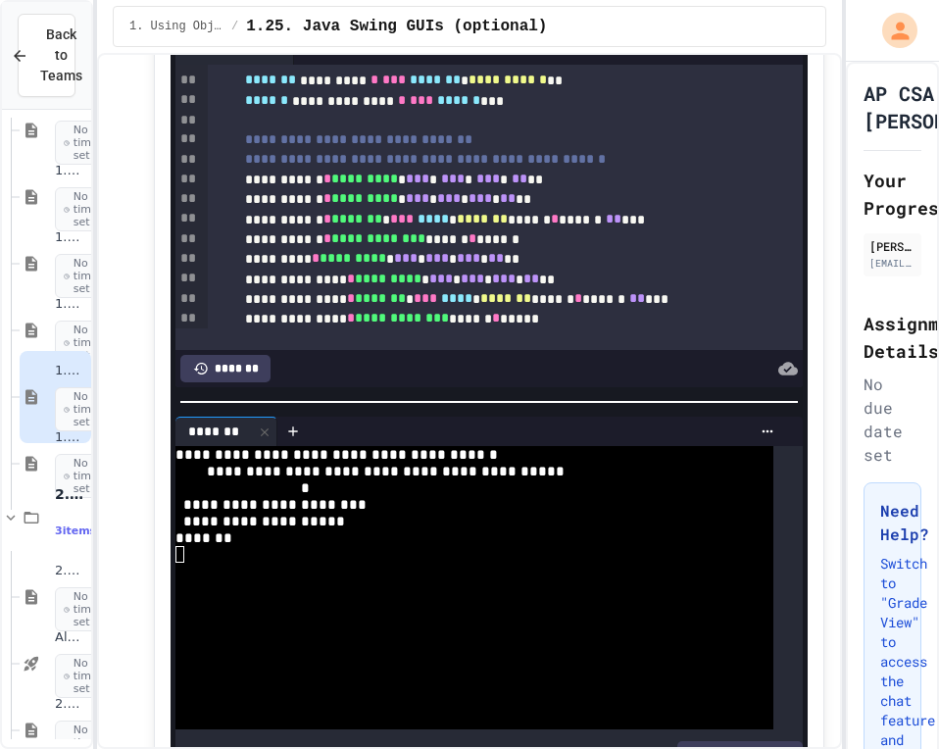
scroll to position [196, 0]
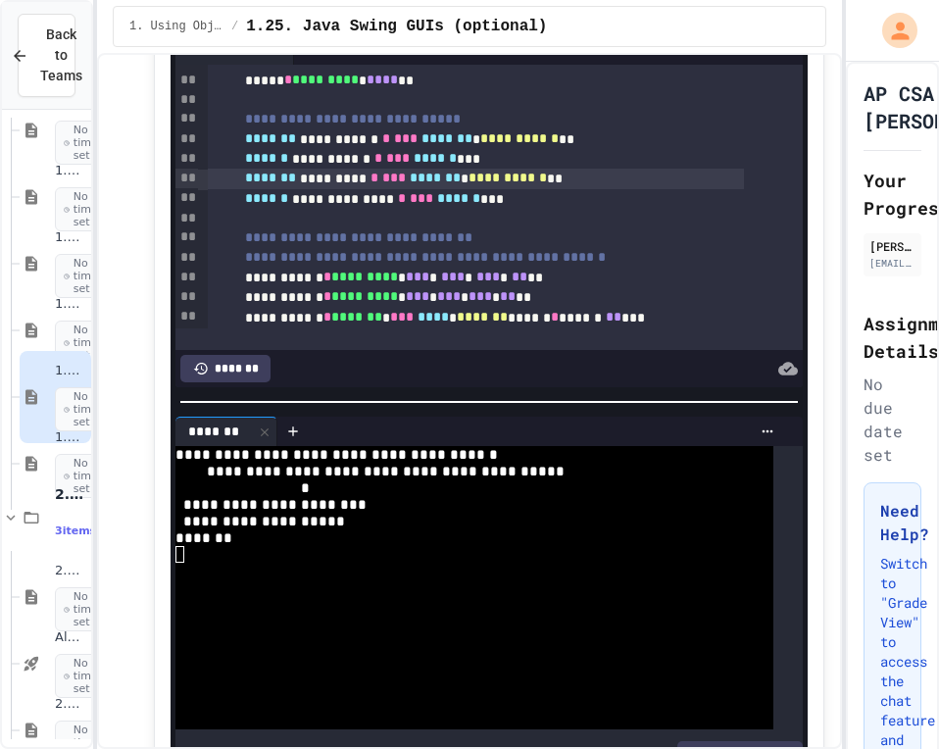
click at [274, 184] on span "*******" at bounding box center [270, 177] width 51 height 14
click at [20, 453] on div "1.26. Unit 1 Free Response Question (FRQ) Practice No time set" at bounding box center [56, 463] width 72 height 92
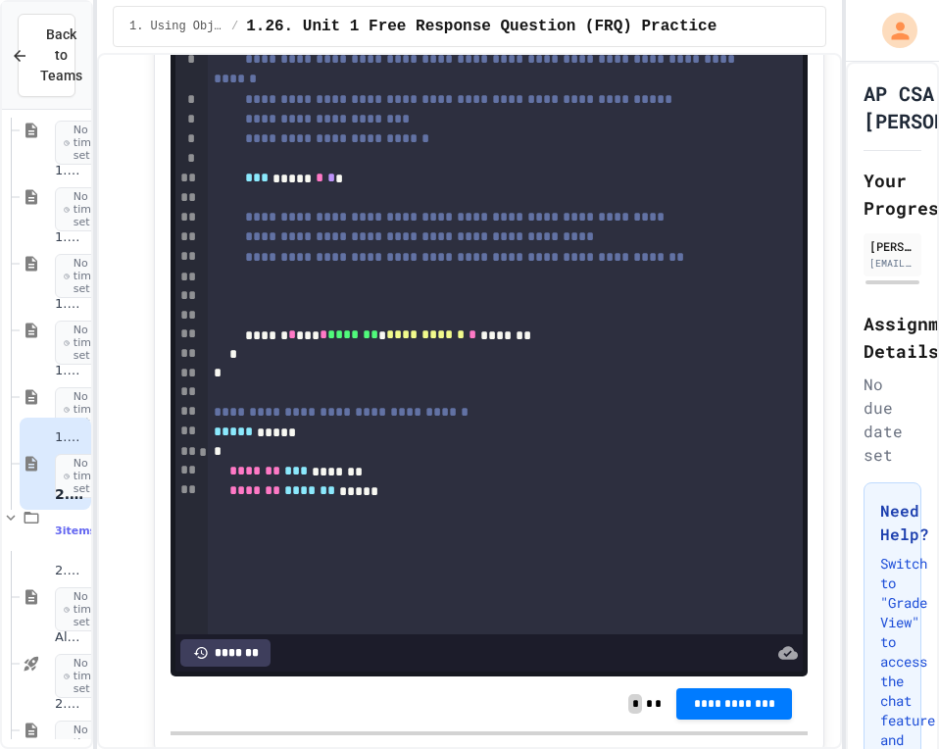
scroll to position [1304, 0]
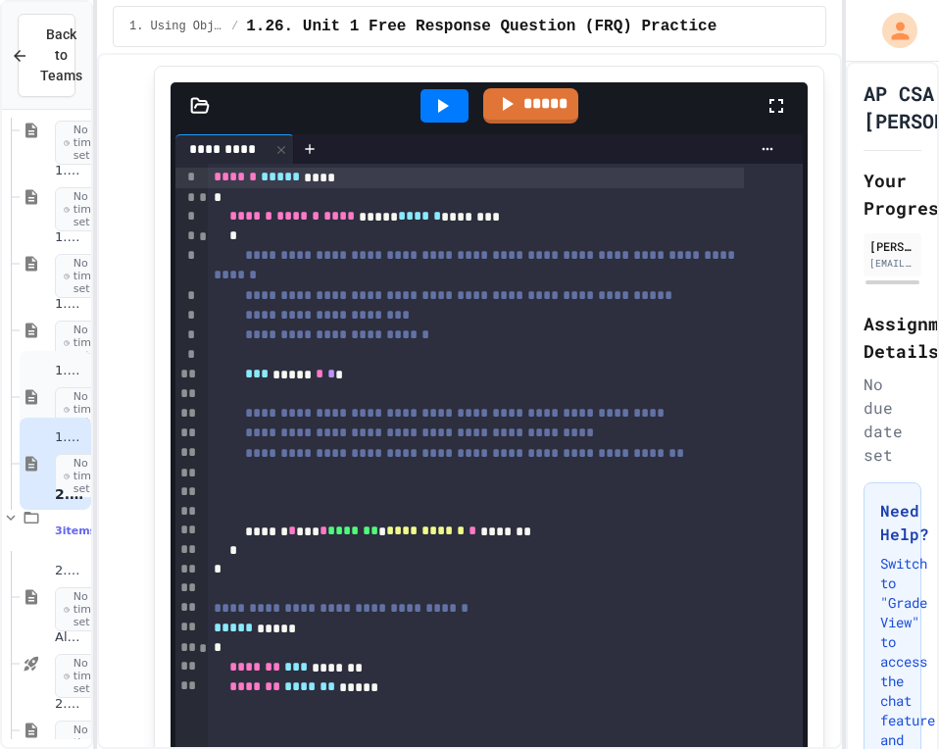
click at [46, 398] on div "1.25. Java Swing GUIs (optional) No time set" at bounding box center [56, 397] width 72 height 92
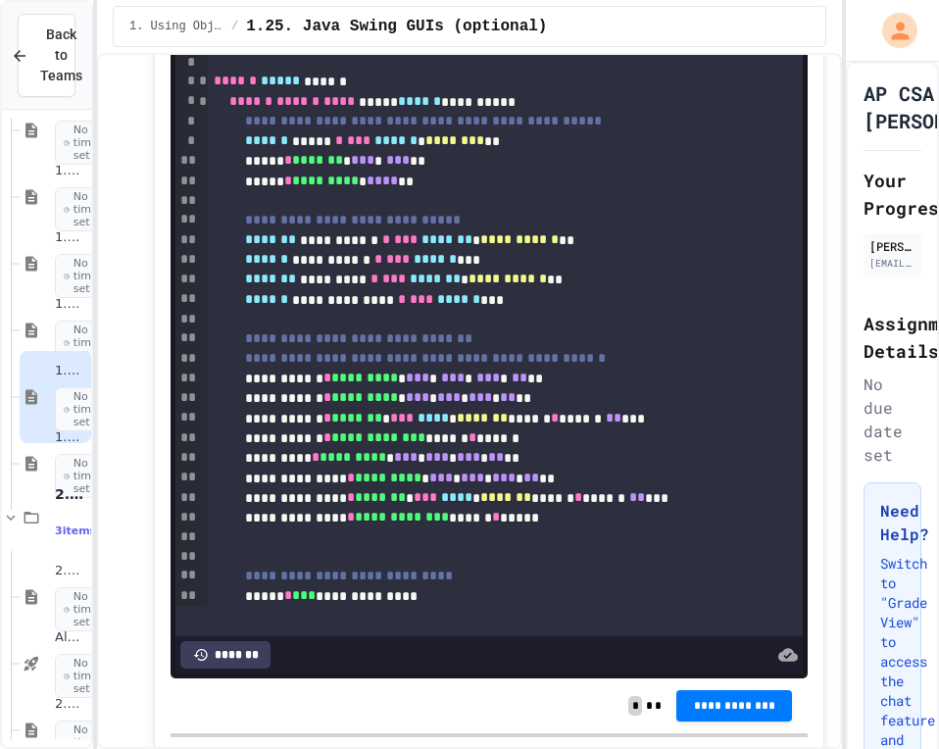
scroll to position [1763, 0]
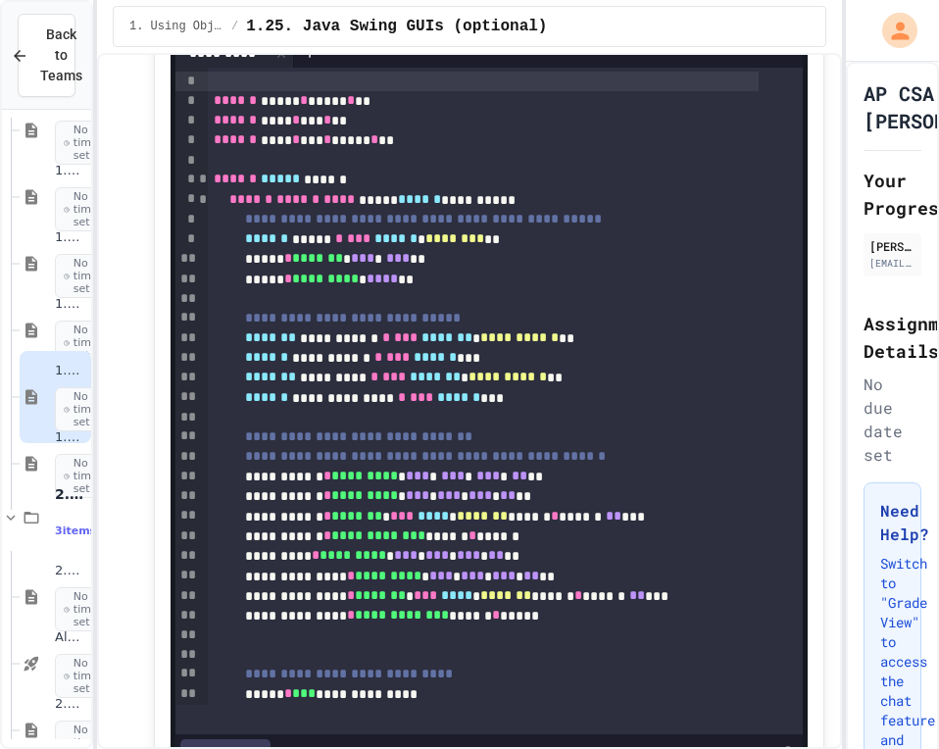
click at [497, 22] on icon at bounding box center [495, 10] width 24 height 24
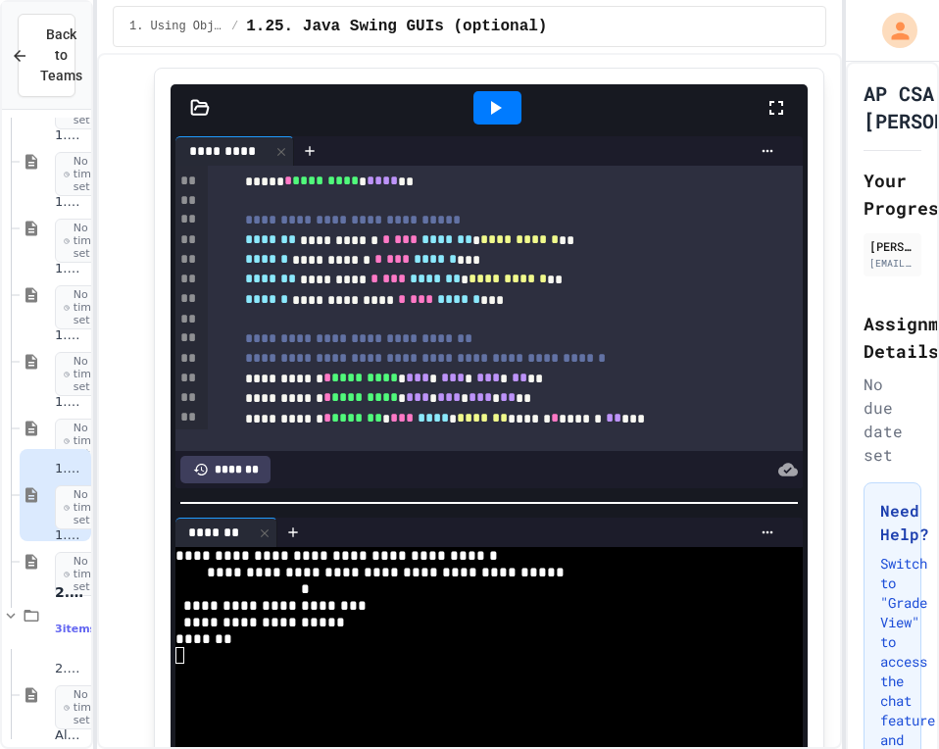
scroll to position [98, 0]
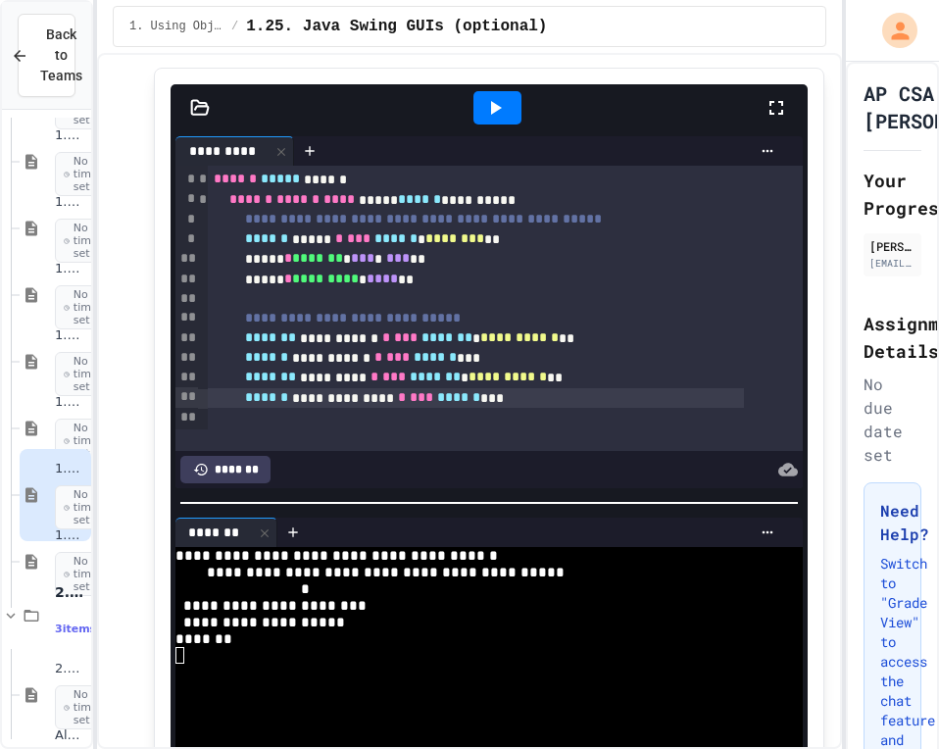
click at [270, 408] on div "**********" at bounding box center [476, 398] width 536 height 20
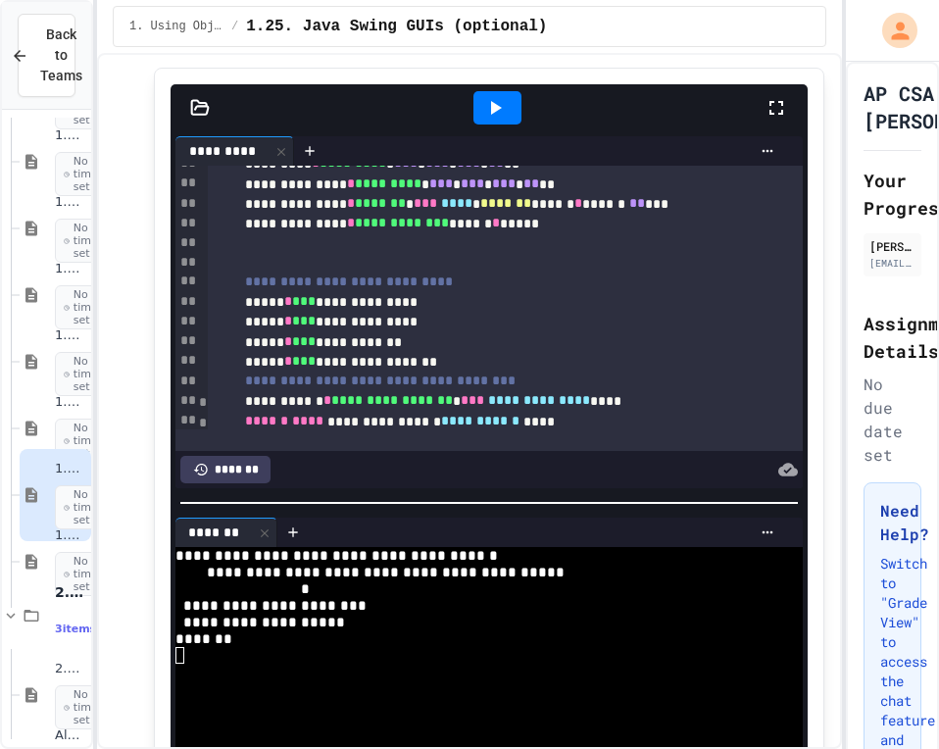
scroll to position [588, 0]
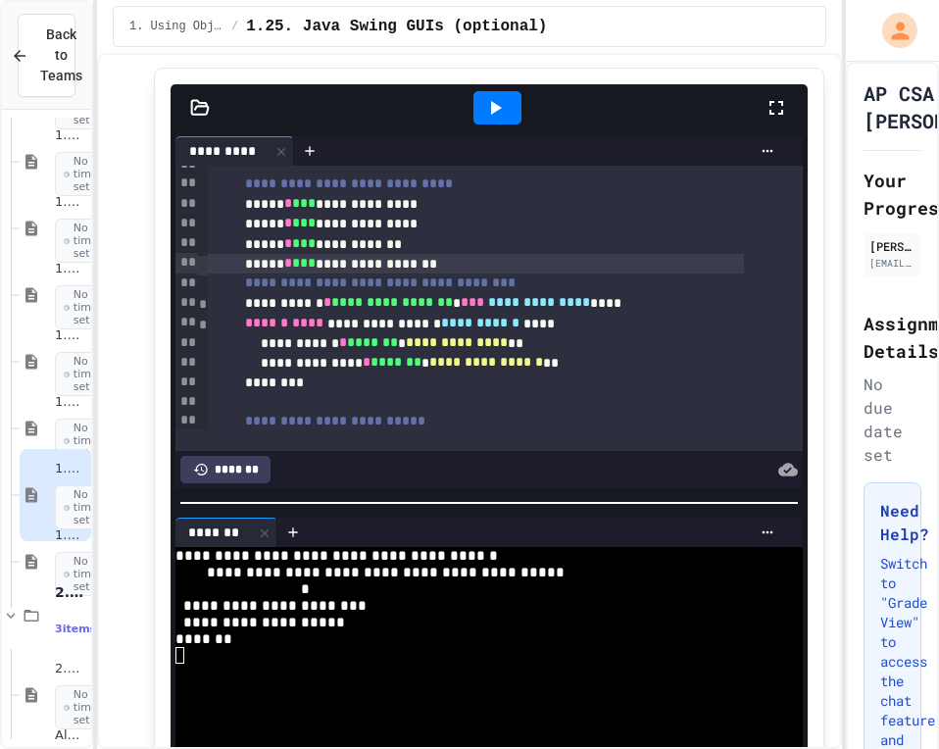
click at [268, 273] on div "**********" at bounding box center [476, 264] width 536 height 20
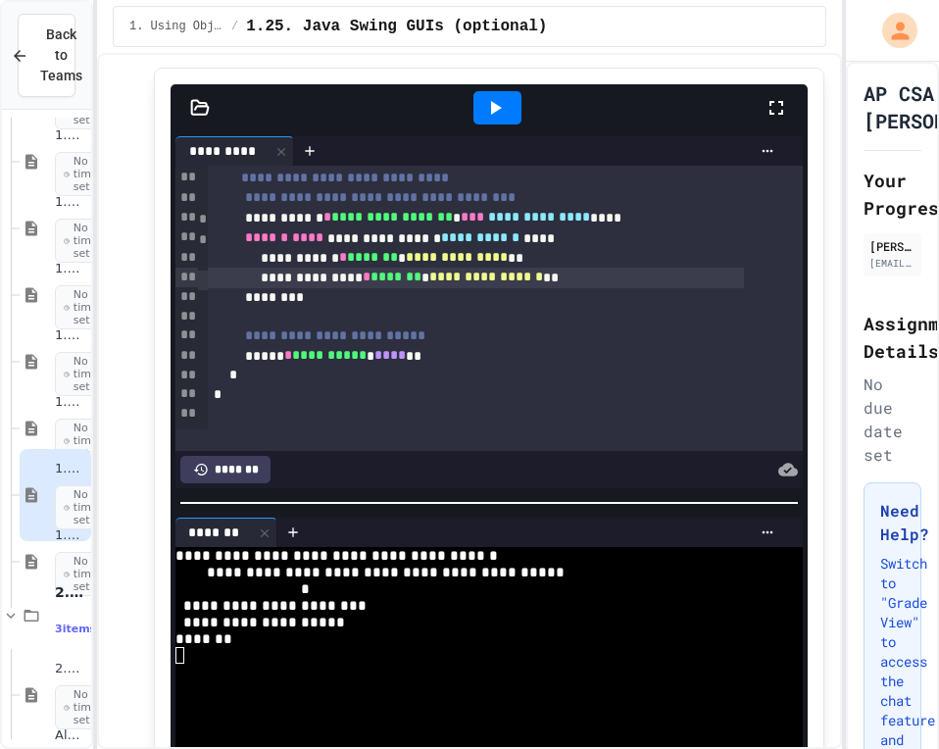
click at [299, 287] on div "**********" at bounding box center [476, 277] width 536 height 20
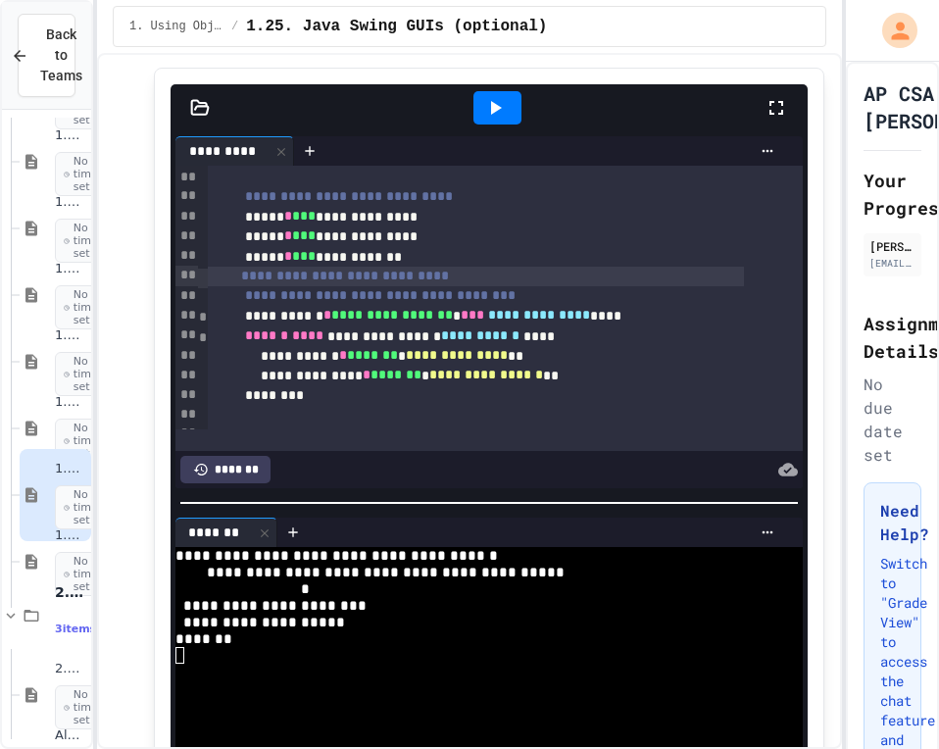
click at [280, 282] on span "**********" at bounding box center [345, 275] width 208 height 14
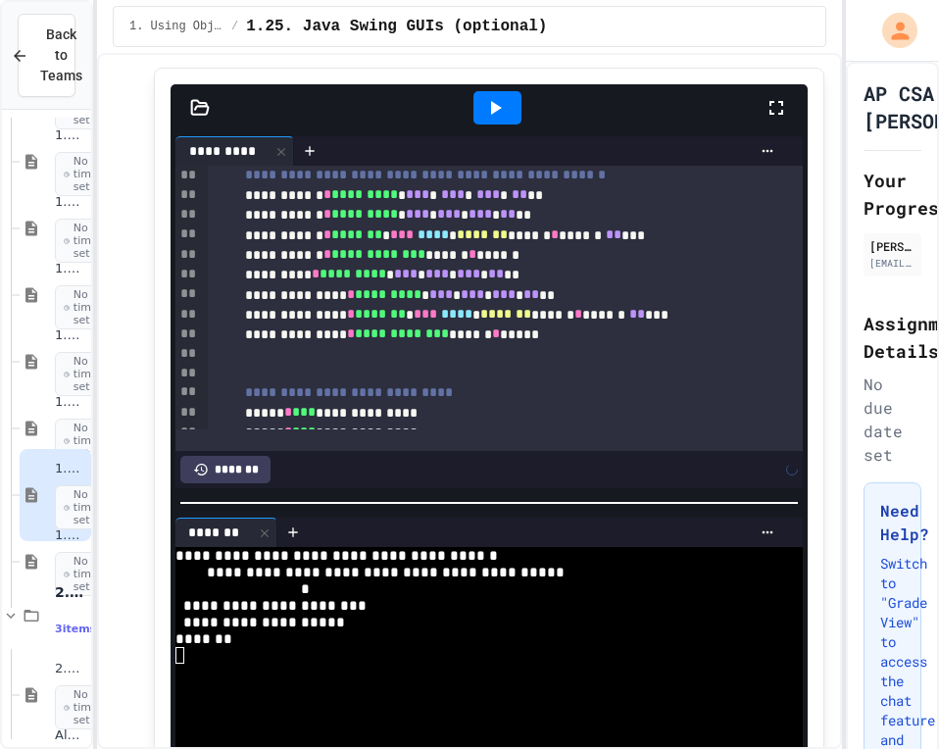
scroll to position [281, 0]
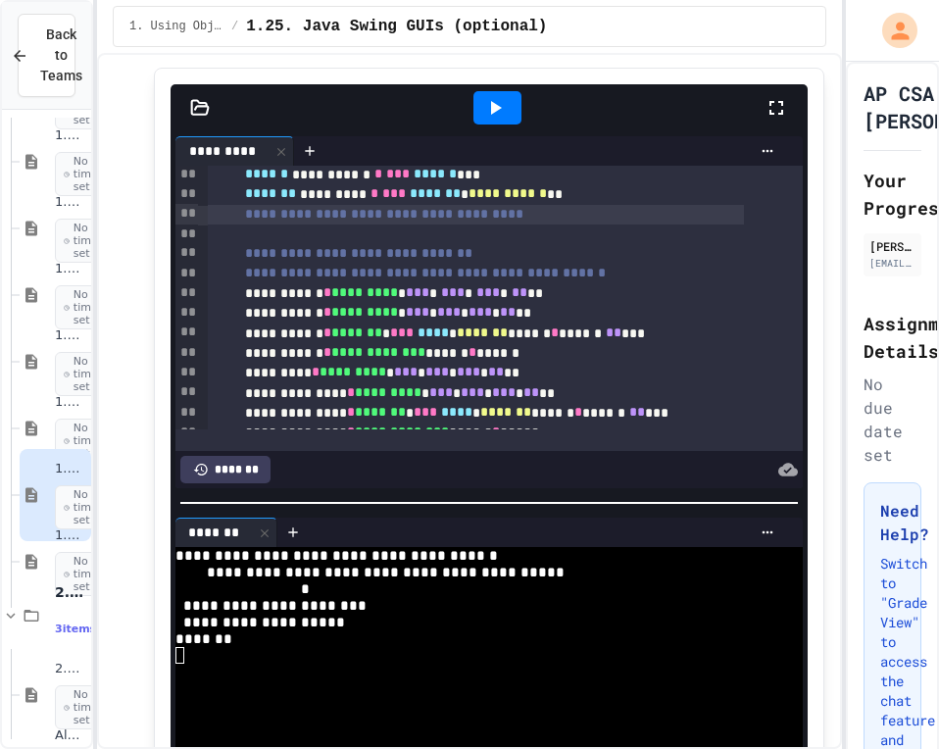
click at [289, 220] on span "**********" at bounding box center [384, 214] width 278 height 14
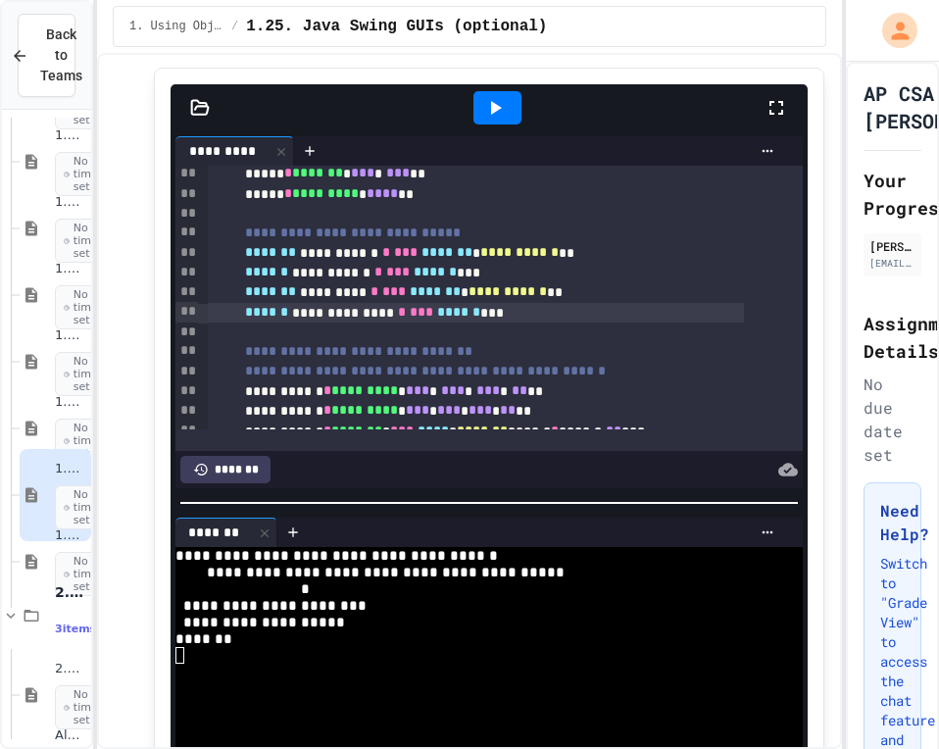
scroll to position [85, 0]
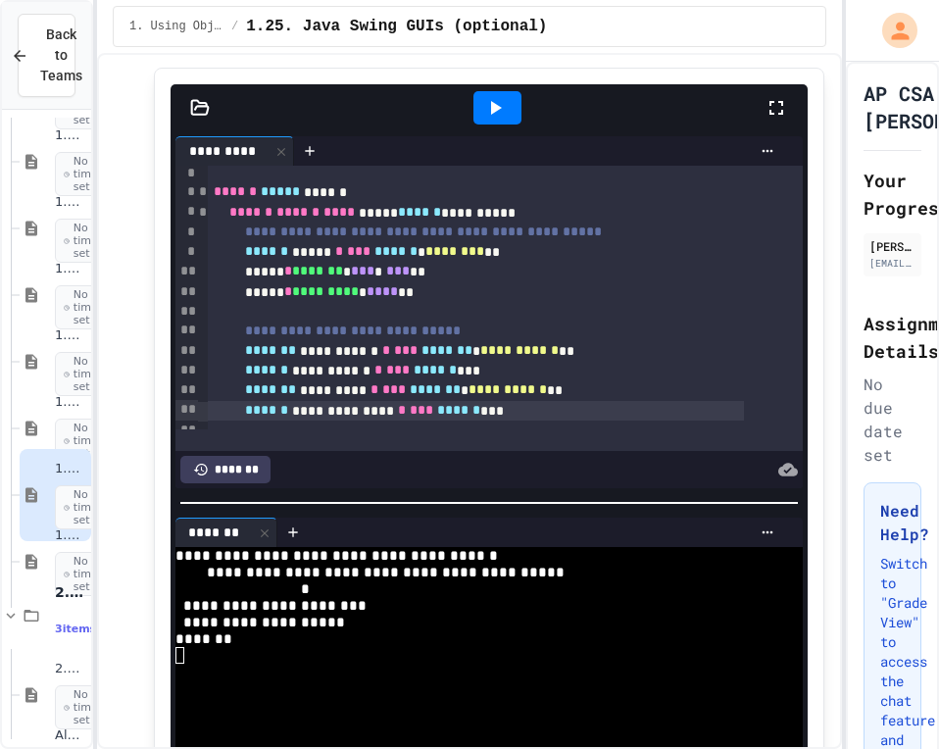
click at [491, 115] on icon at bounding box center [496, 108] width 11 height 14
